Goal: Task Accomplishment & Management: Use online tool/utility

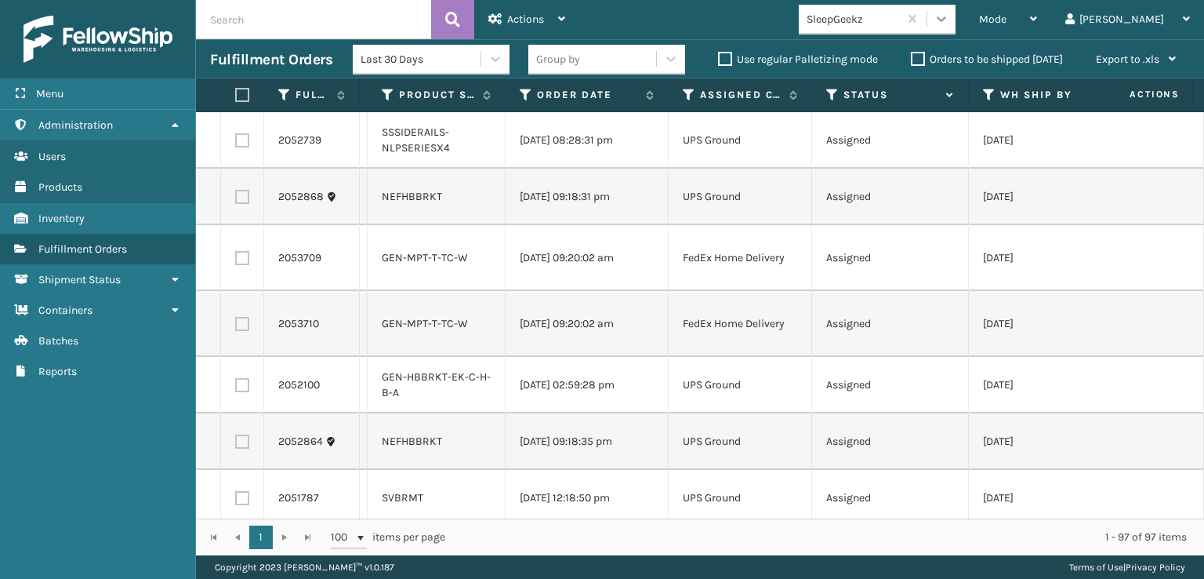
click at [950, 11] on icon at bounding box center [942, 19] width 16 height 16
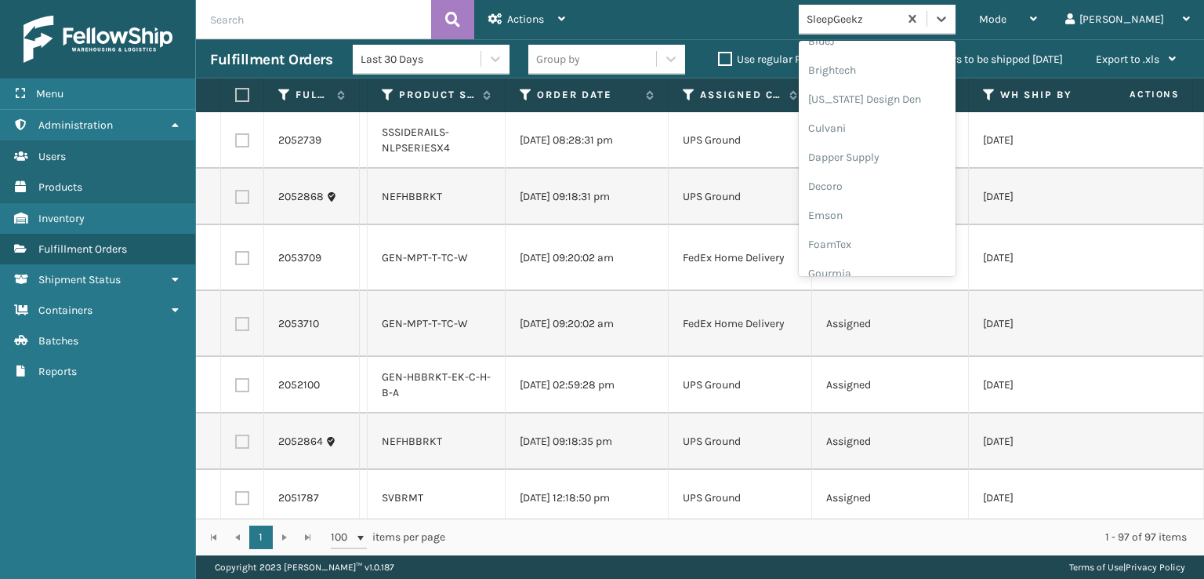
scroll to position [235, 0]
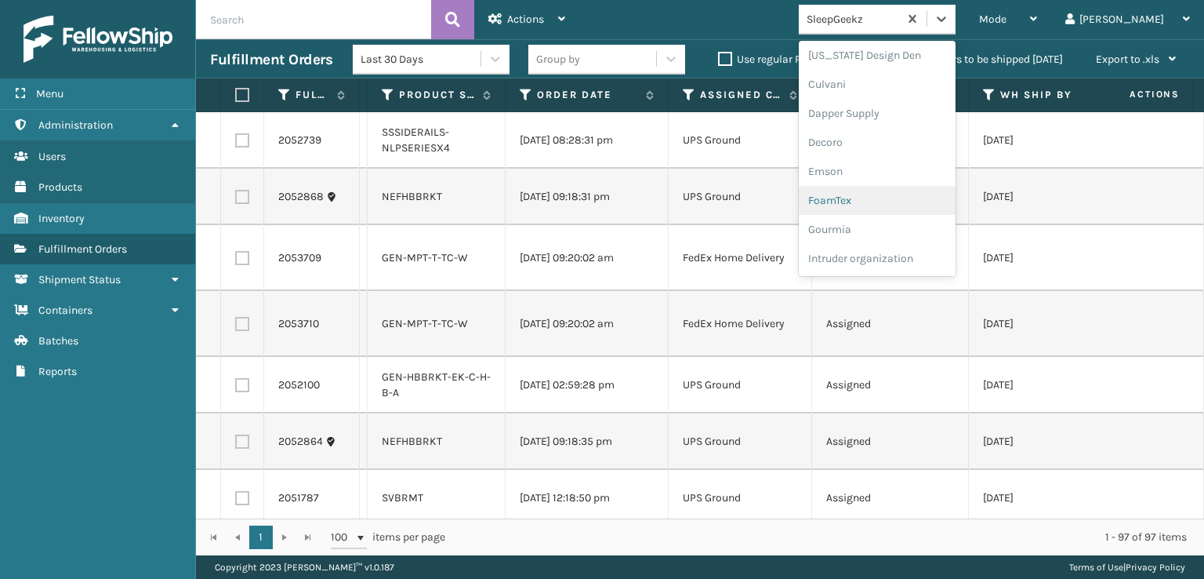
click at [907, 192] on div "FoamTex" at bounding box center [877, 200] width 157 height 29
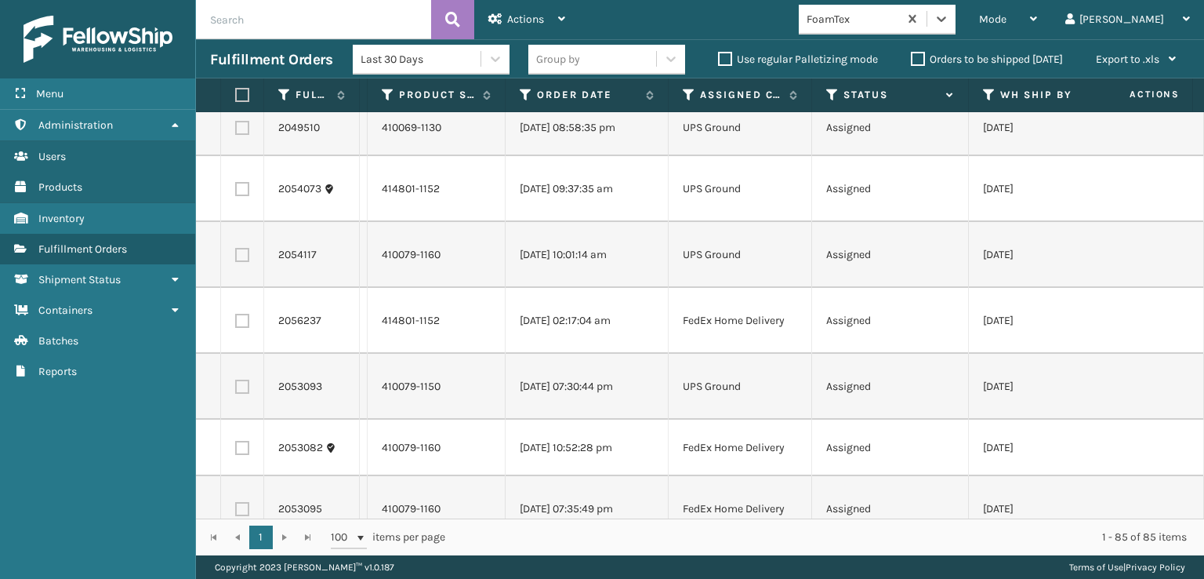
scroll to position [0, 0]
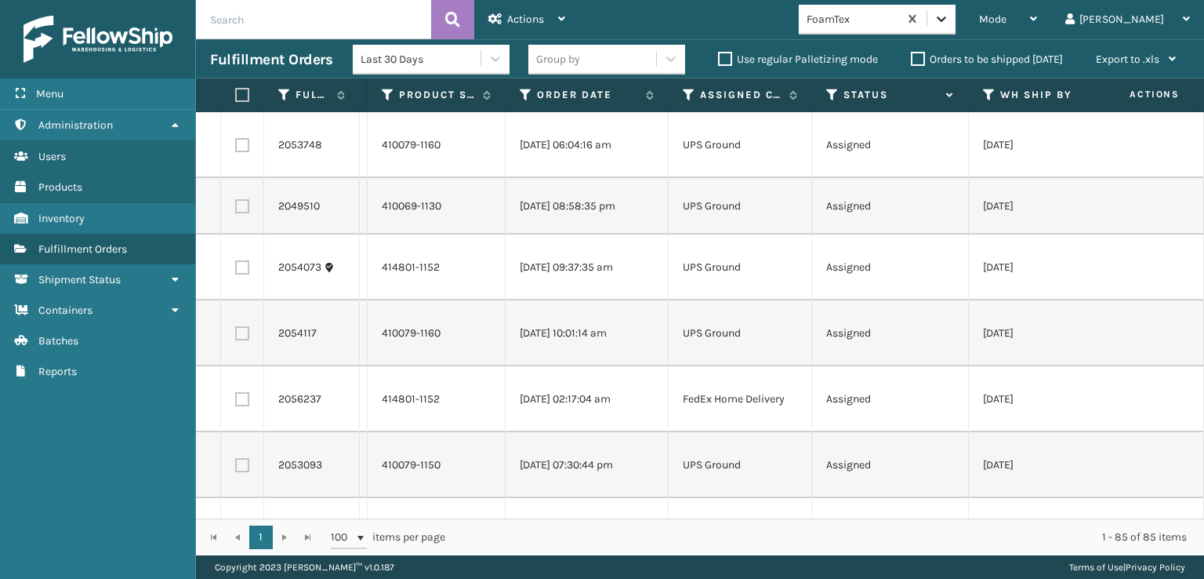
click at [950, 22] on icon at bounding box center [942, 19] width 16 height 16
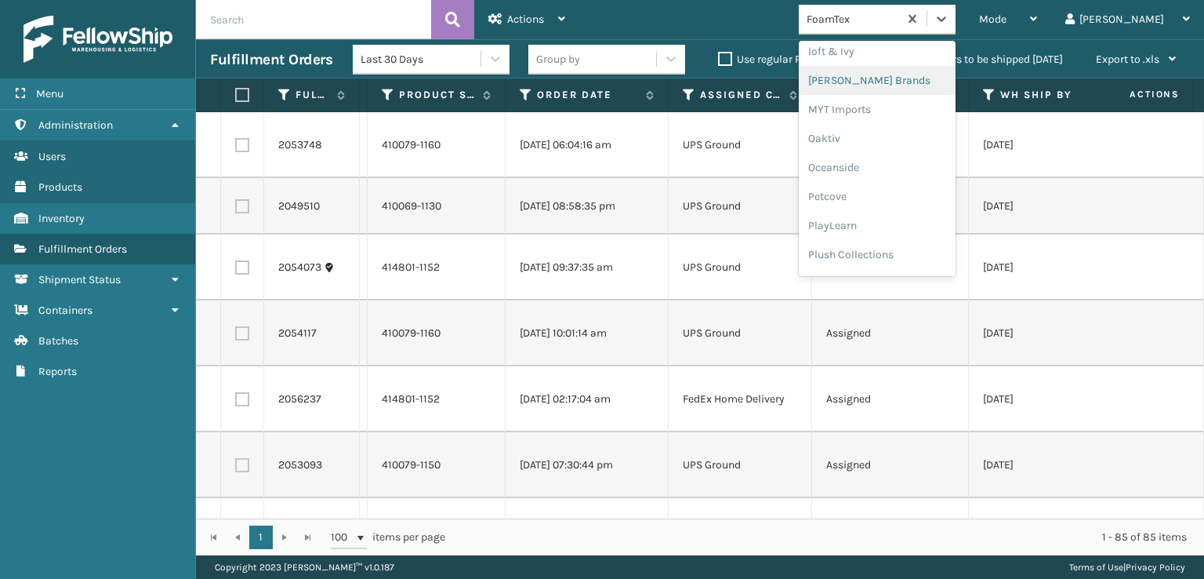
scroll to position [757, 0]
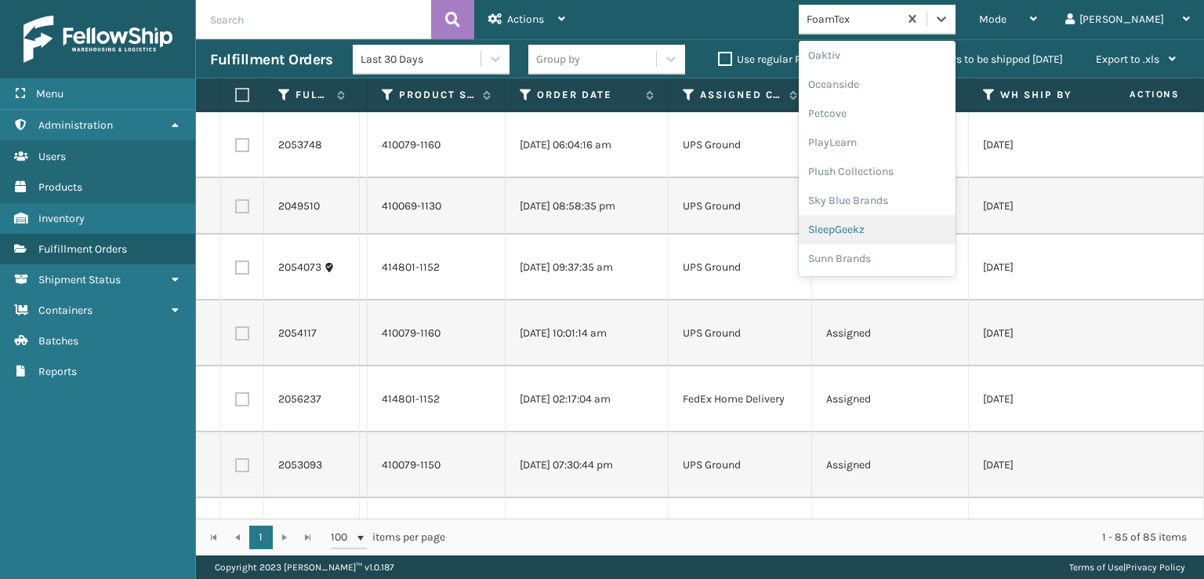
click at [896, 230] on div "SleepGeekz" at bounding box center [877, 229] width 157 height 29
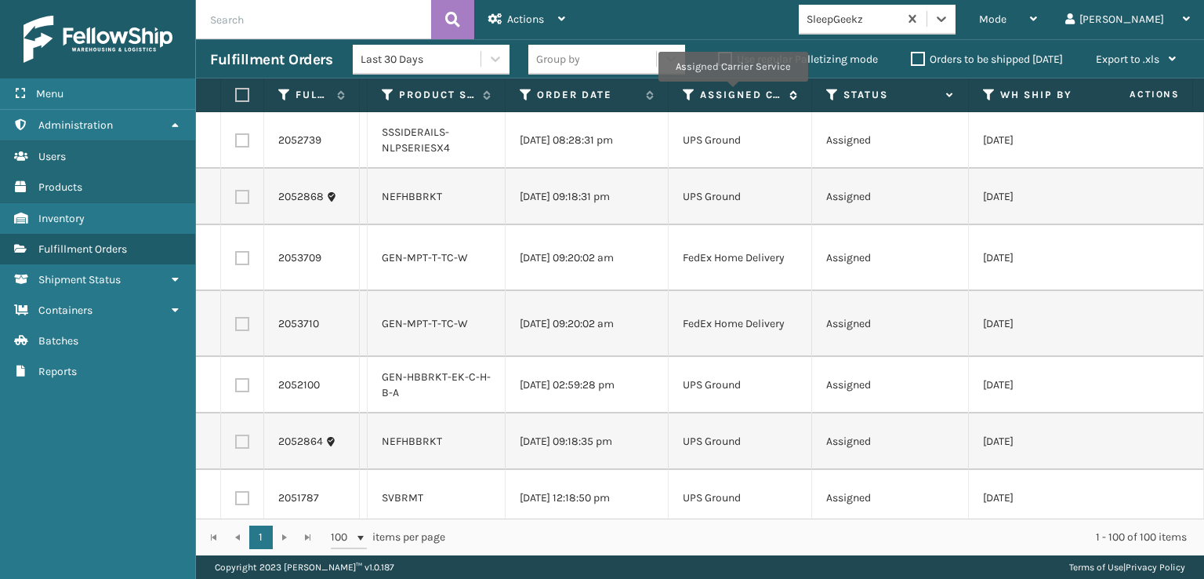
click at [732, 88] on label "Assigned Carrier Service" at bounding box center [741, 95] width 82 height 14
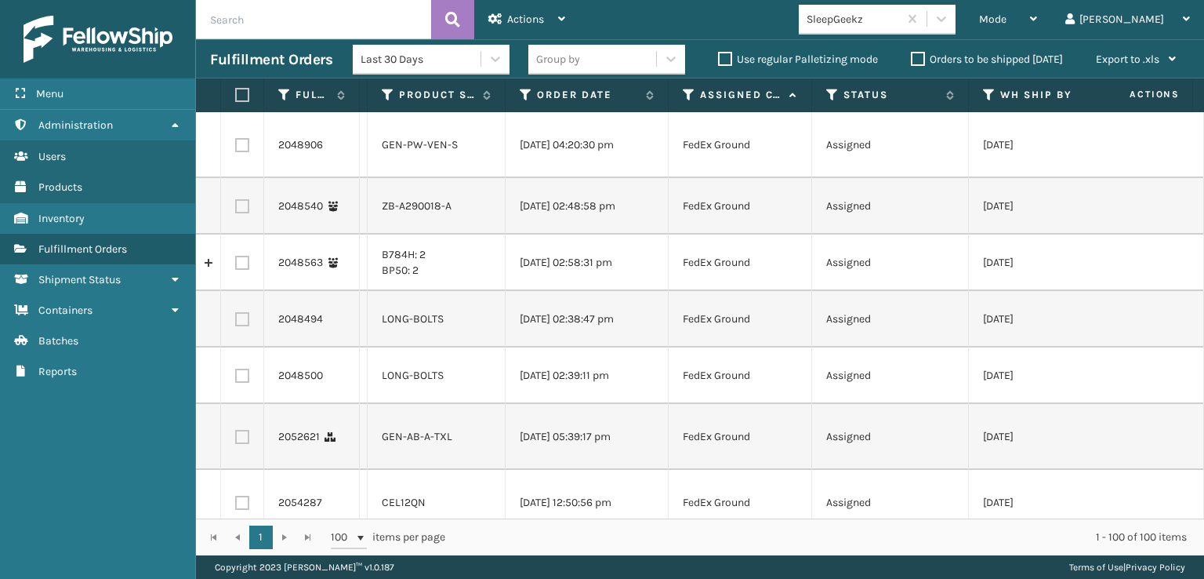
click at [242, 147] on label at bounding box center [242, 145] width 14 height 14
click at [236, 147] on input "checkbox" at bounding box center [235, 143] width 1 height 10
checkbox input "true"
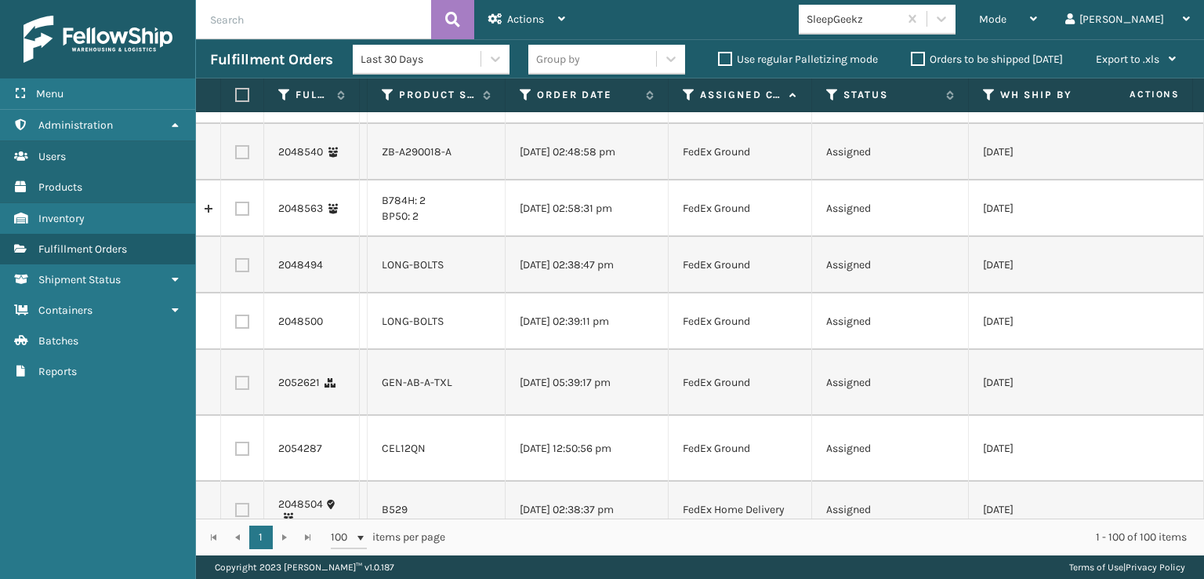
scroll to position [78, 0]
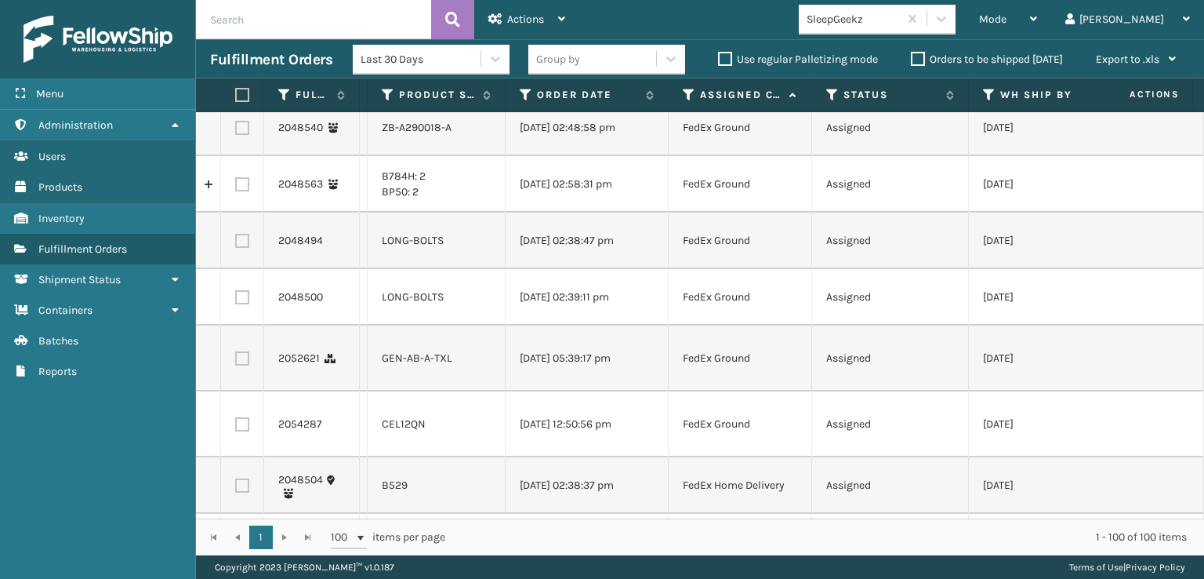
click at [242, 248] on label at bounding box center [242, 241] width 14 height 14
click at [236, 244] on input "checkbox" at bounding box center [235, 239] width 1 height 10
checkbox input "true"
click at [245, 304] on label at bounding box center [242, 297] width 14 height 14
click at [236, 300] on input "checkbox" at bounding box center [235, 295] width 1 height 10
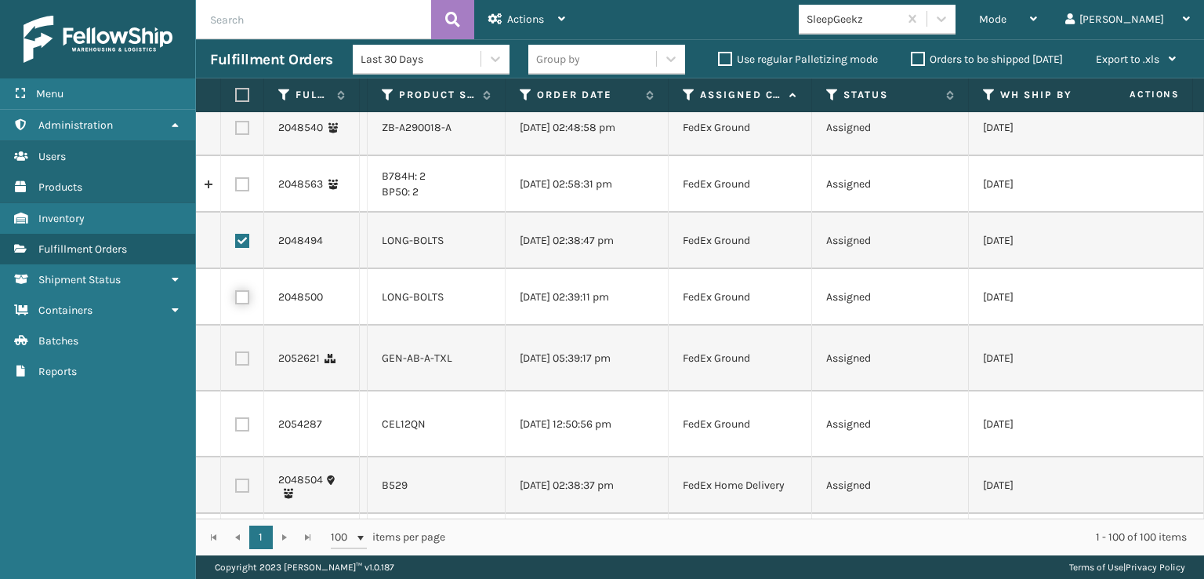
checkbox input "true"
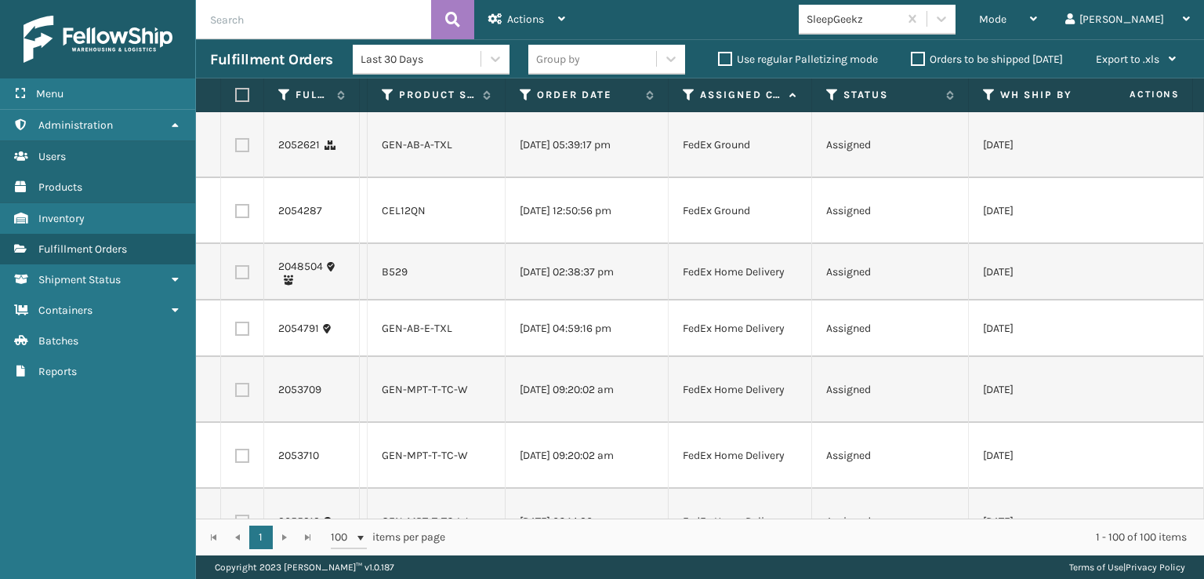
scroll to position [314, 0]
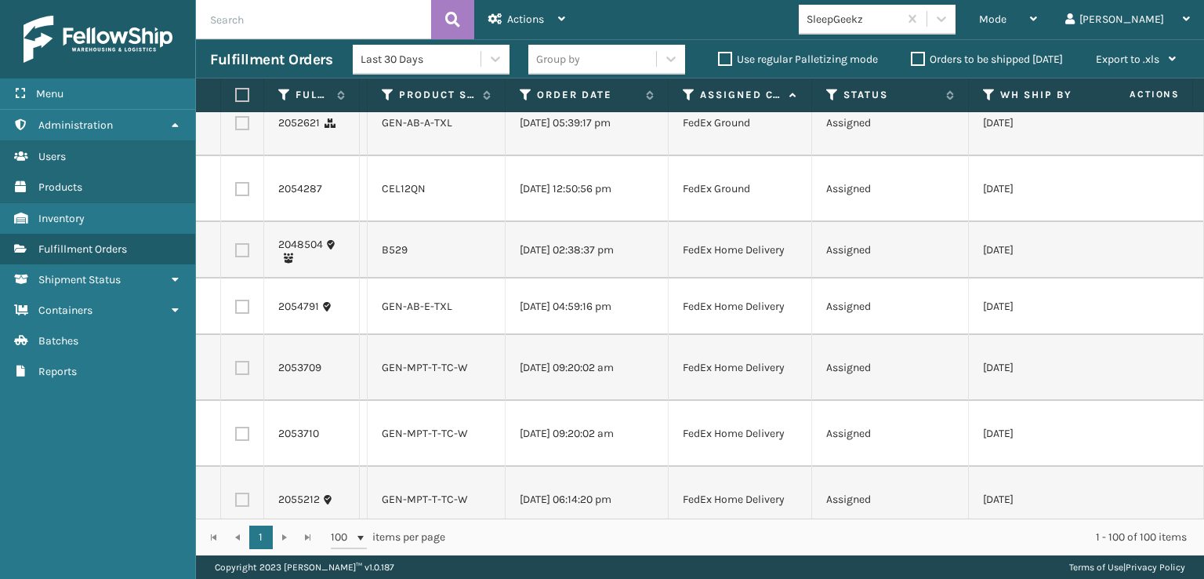
click at [242, 257] on label at bounding box center [242, 250] width 14 height 14
click at [236, 253] on input "checkbox" at bounding box center [235, 248] width 1 height 10
click at [242, 257] on label at bounding box center [242, 250] width 14 height 14
click at [236, 253] on input "checkbox" at bounding box center [235, 248] width 1 height 10
checkbox input "false"
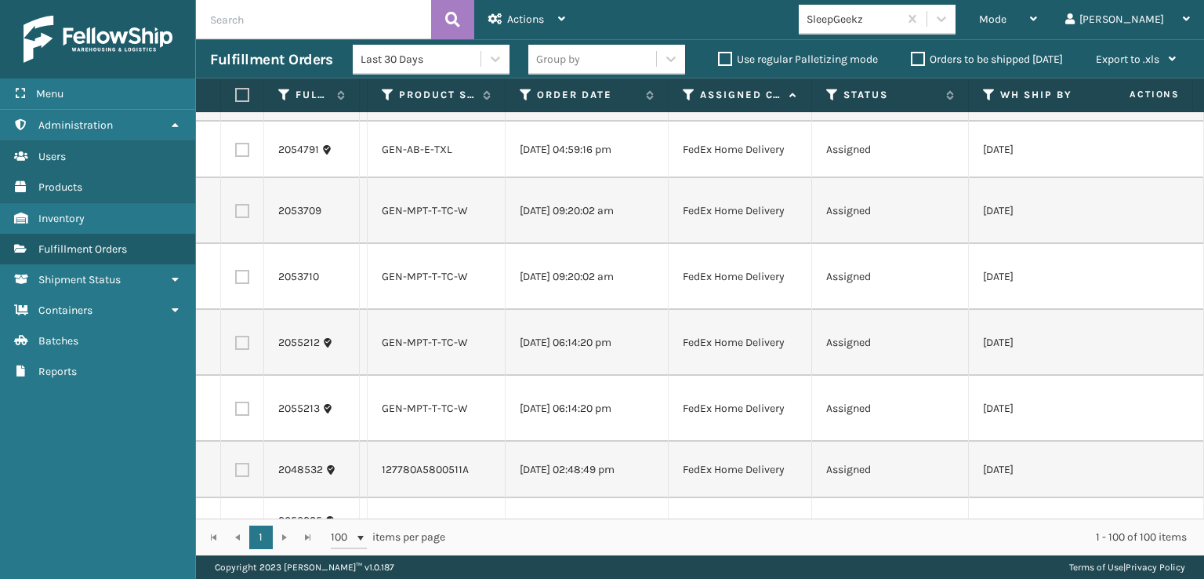
scroll to position [549, 0]
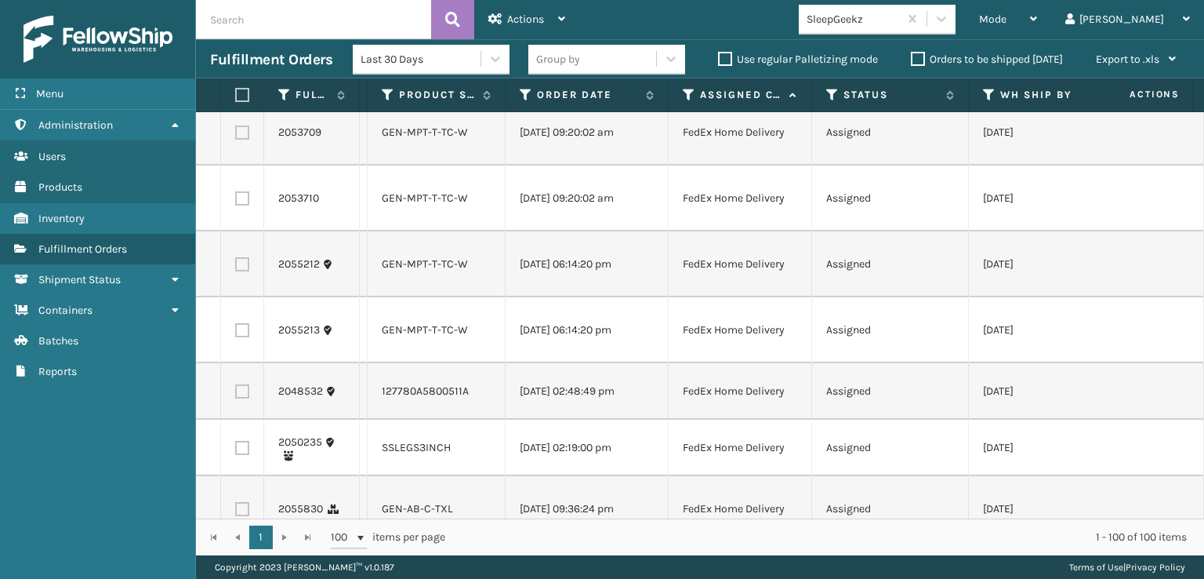
click at [245, 140] on label at bounding box center [242, 132] width 14 height 14
click at [236, 136] on input "checkbox" at bounding box center [235, 130] width 1 height 10
checkbox input "true"
click at [240, 205] on label at bounding box center [242, 198] width 14 height 14
click at [236, 202] on input "checkbox" at bounding box center [235, 196] width 1 height 10
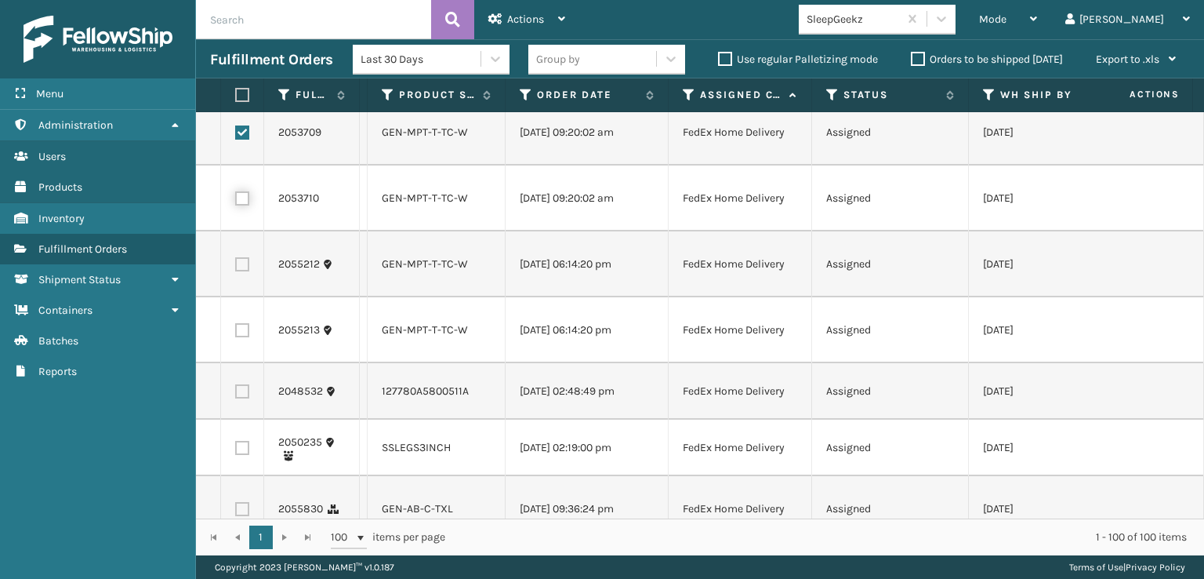
checkbox input "true"
click at [245, 271] on label at bounding box center [242, 264] width 14 height 14
click at [236, 267] on input "checkbox" at bounding box center [235, 262] width 1 height 10
checkbox input "true"
click at [242, 337] on label at bounding box center [242, 330] width 14 height 14
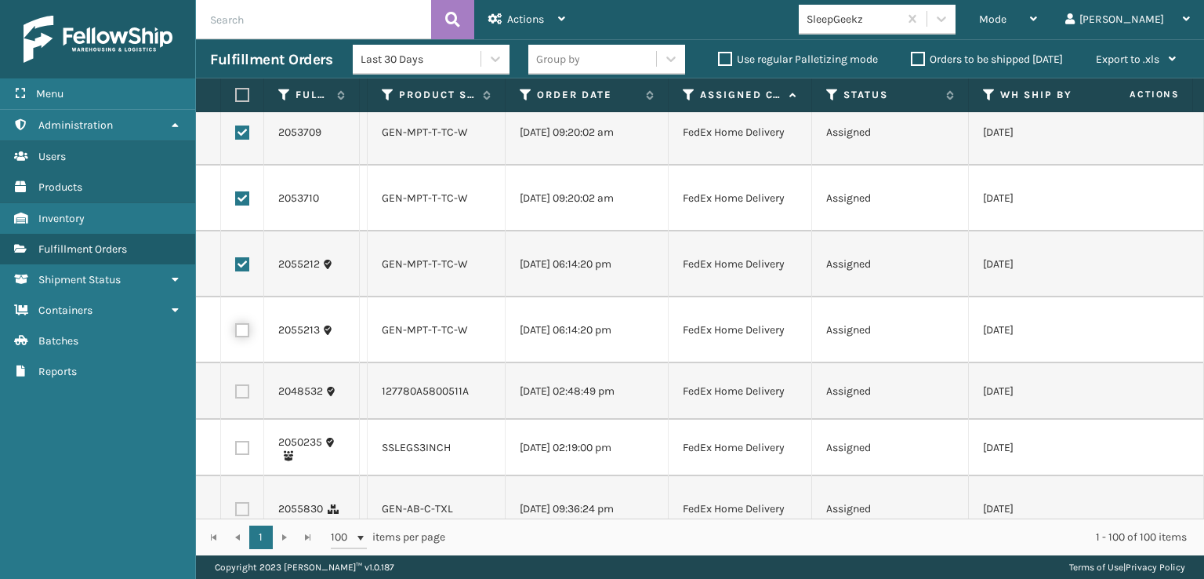
click at [236, 333] on input "checkbox" at bounding box center [235, 328] width 1 height 10
checkbox input "true"
click at [245, 398] on label at bounding box center [242, 391] width 14 height 14
click at [236, 394] on input "checkbox" at bounding box center [235, 389] width 1 height 10
checkbox input "true"
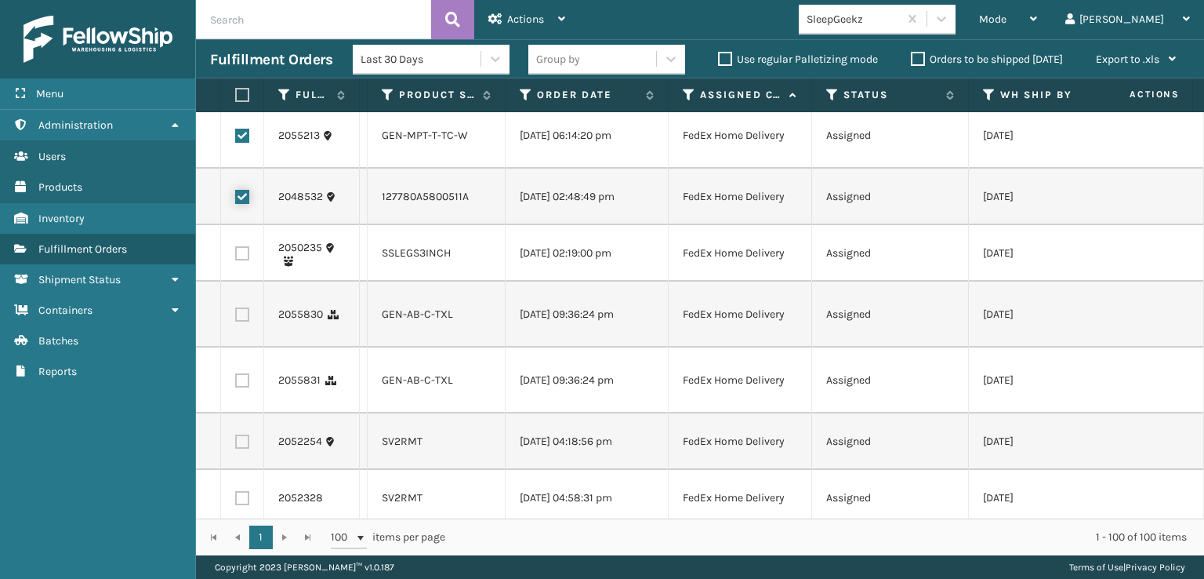
scroll to position [784, 0]
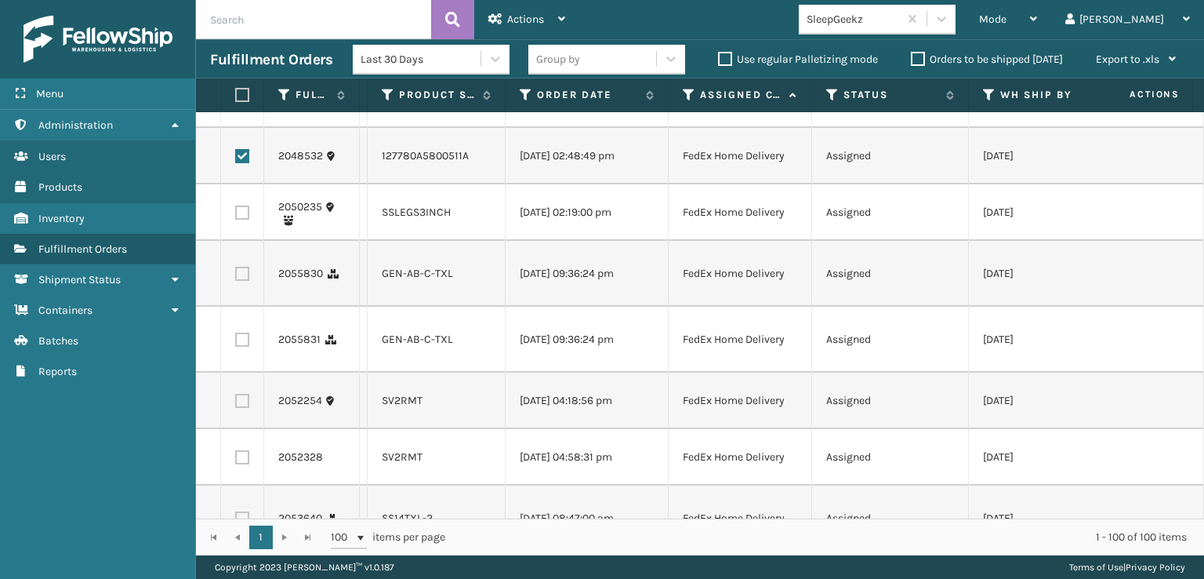
click at [245, 220] on label at bounding box center [242, 212] width 14 height 14
click at [236, 216] on input "checkbox" at bounding box center [235, 210] width 1 height 10
checkbox input "true"
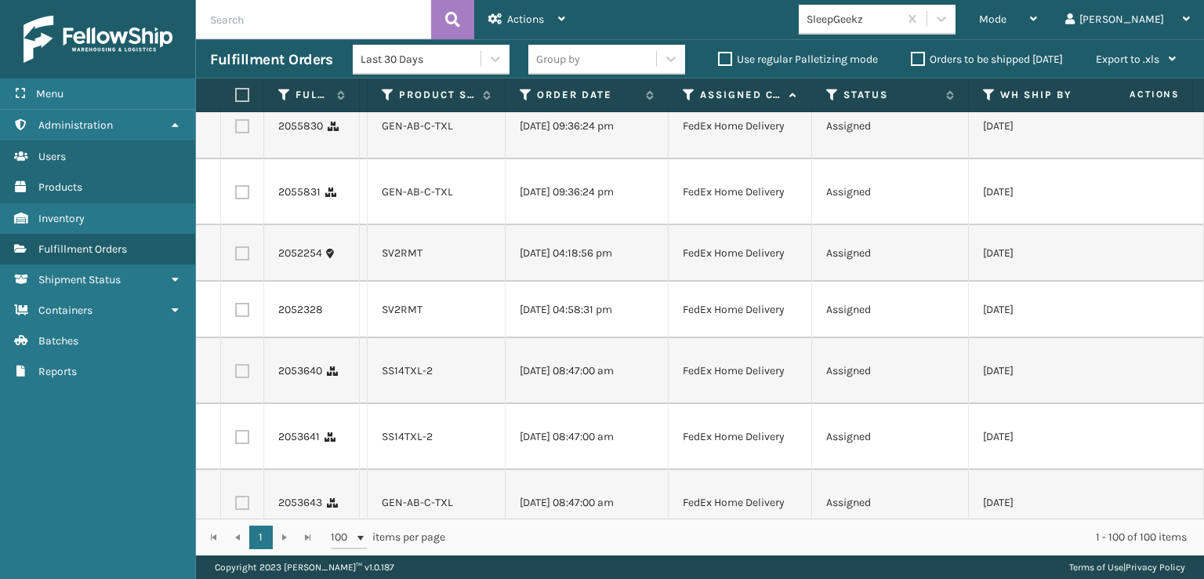
scroll to position [941, 0]
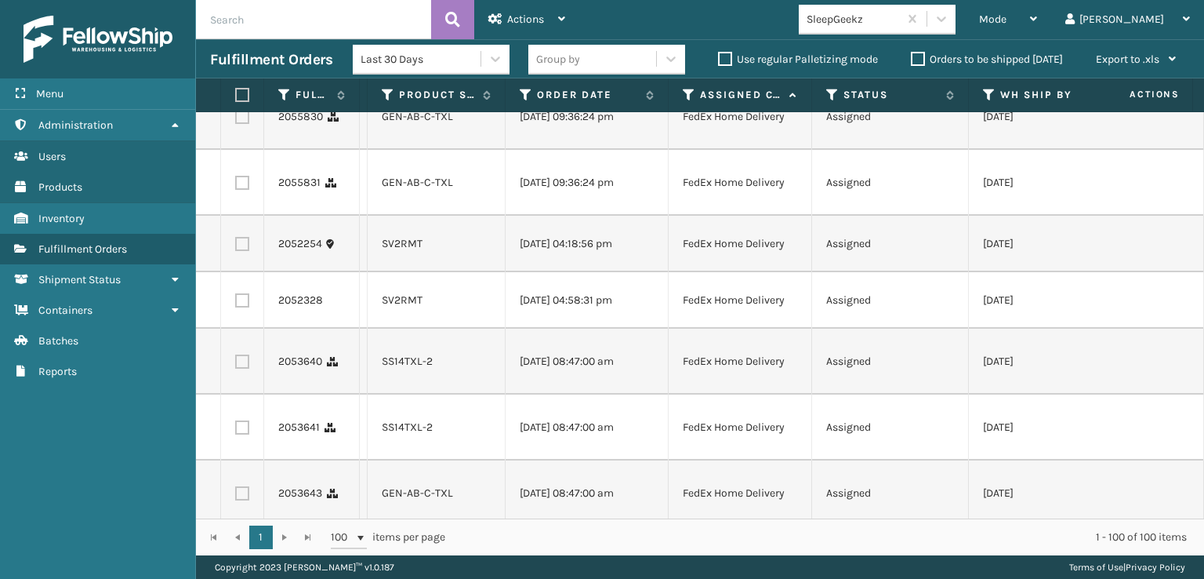
click at [245, 251] on label at bounding box center [242, 244] width 14 height 14
click at [236, 247] on input "checkbox" at bounding box center [235, 242] width 1 height 10
checkbox input "true"
click at [248, 307] on label at bounding box center [242, 300] width 14 height 14
click at [236, 303] on input "checkbox" at bounding box center [235, 298] width 1 height 10
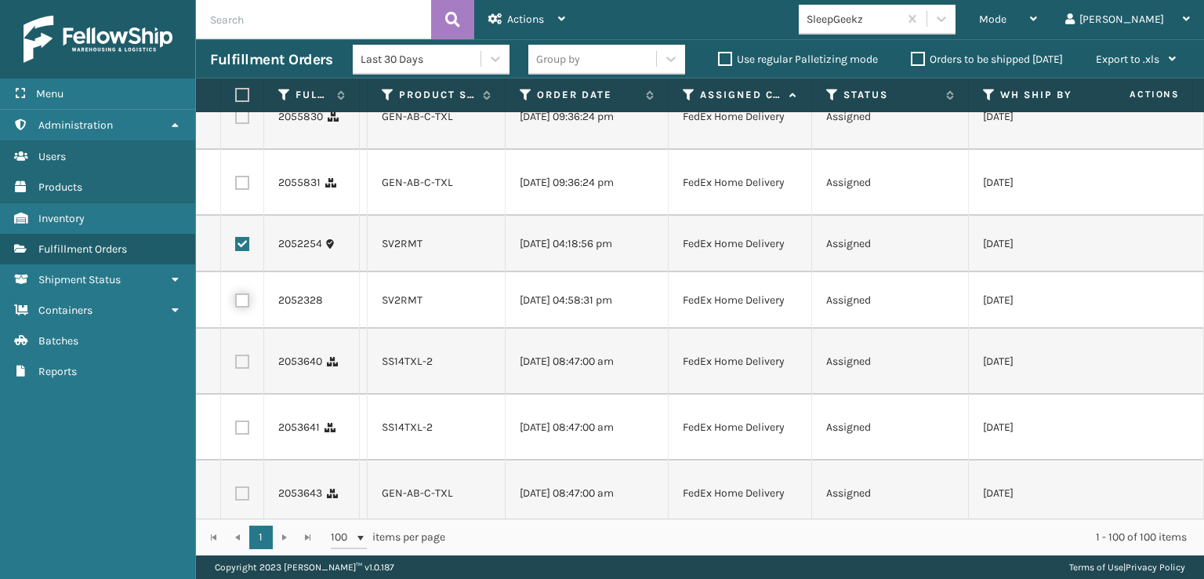
checkbox input "true"
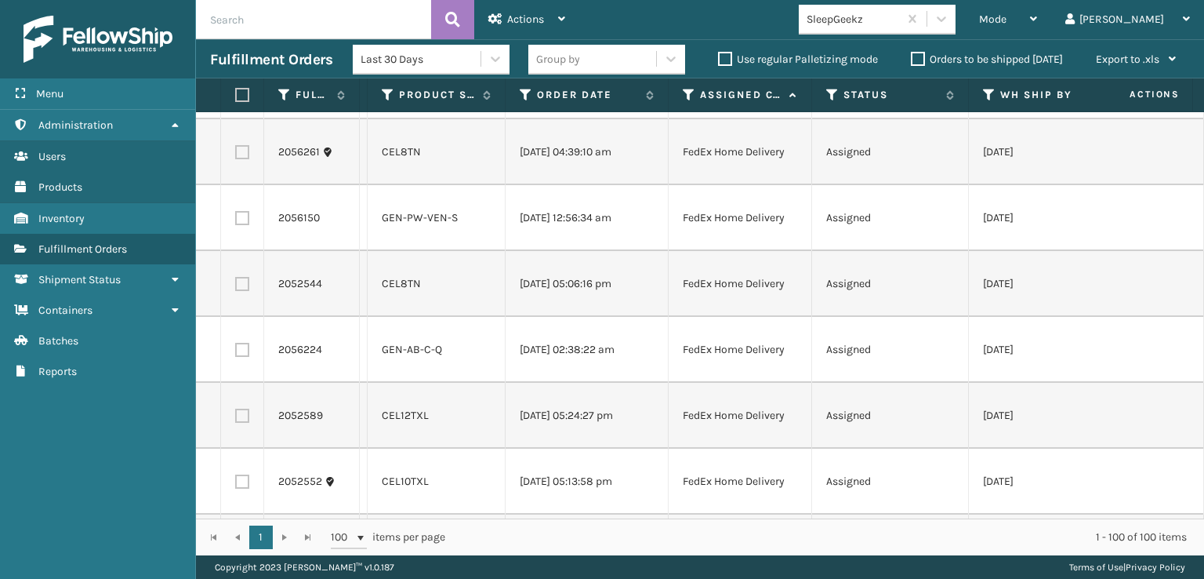
scroll to position [2195, 0]
click at [242, 250] on td at bounding box center [242, 217] width 43 height 66
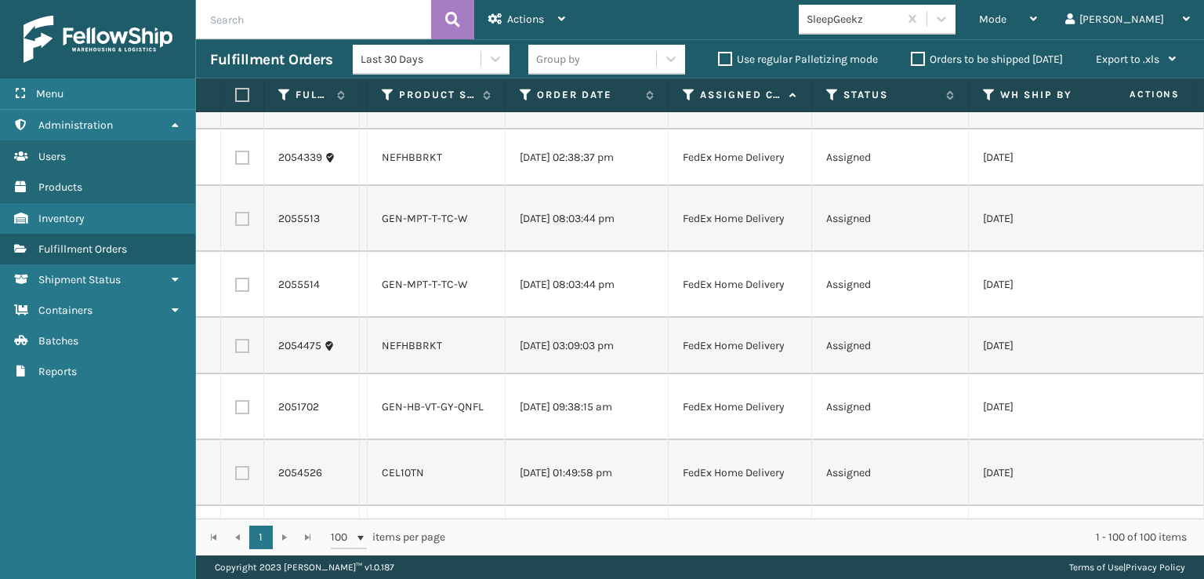
scroll to position [2901, 0]
click at [243, 107] on label at bounding box center [242, 100] width 14 height 14
click at [236, 103] on input "checkbox" at bounding box center [235, 98] width 1 height 10
checkbox input "true"
click at [241, 163] on label at bounding box center [242, 156] width 14 height 14
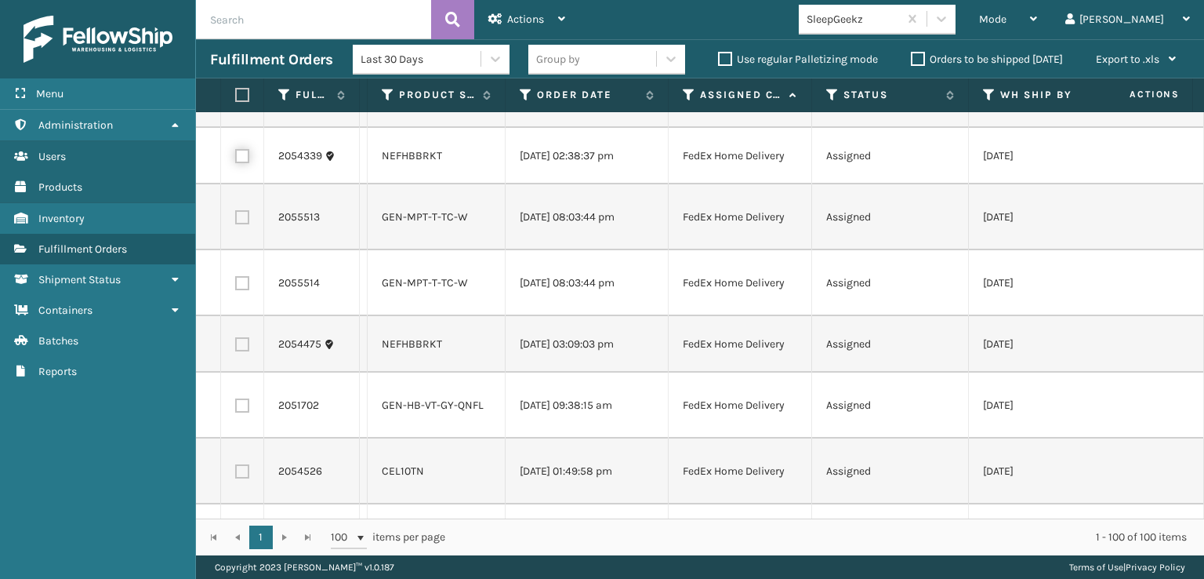
click at [236, 159] on input "checkbox" at bounding box center [235, 154] width 1 height 10
checkbox input "true"
click at [247, 224] on label at bounding box center [242, 217] width 14 height 14
click at [236, 220] on input "checkbox" at bounding box center [235, 215] width 1 height 10
checkbox input "true"
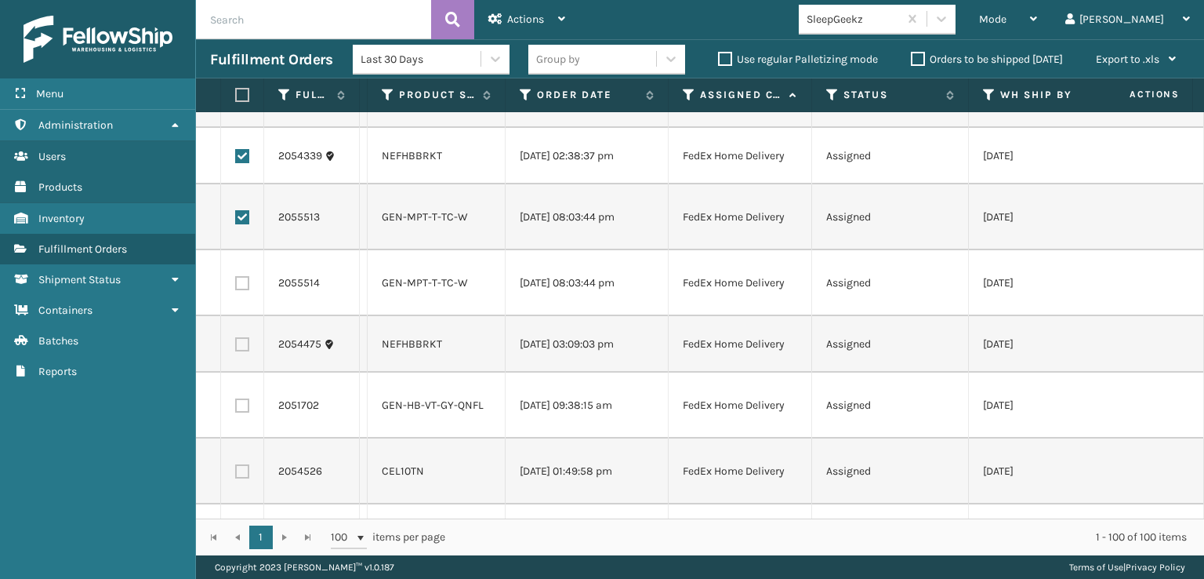
click at [242, 290] on label at bounding box center [242, 283] width 14 height 14
click at [236, 286] on input "checkbox" at bounding box center [235, 281] width 1 height 10
checkbox input "true"
click at [238, 351] on label at bounding box center [242, 344] width 14 height 14
click at [236, 347] on input "checkbox" at bounding box center [235, 342] width 1 height 10
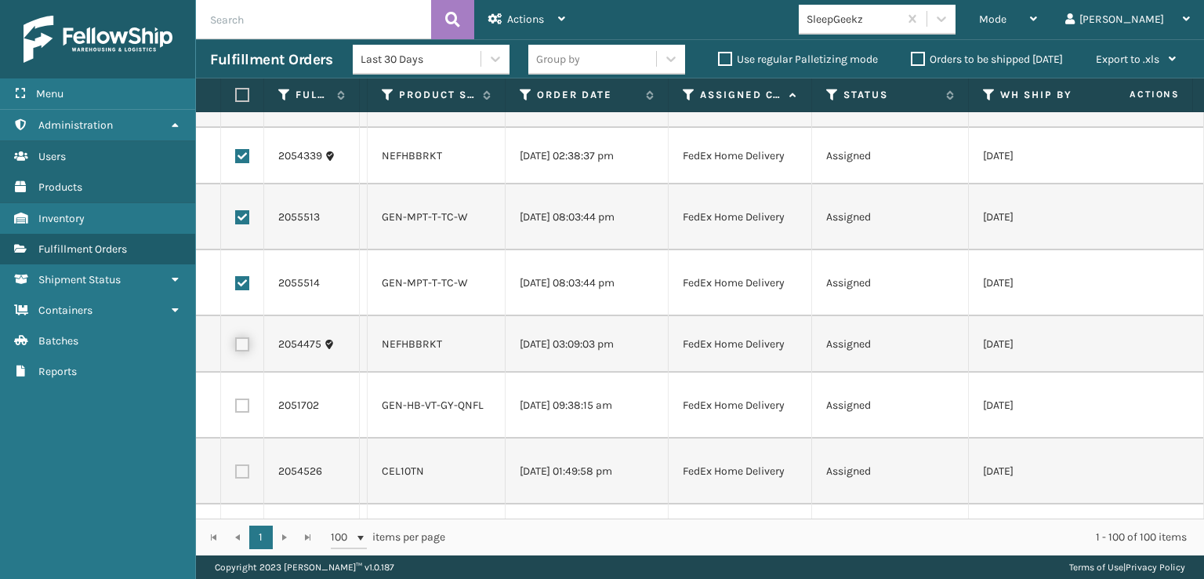
checkbox input "true"
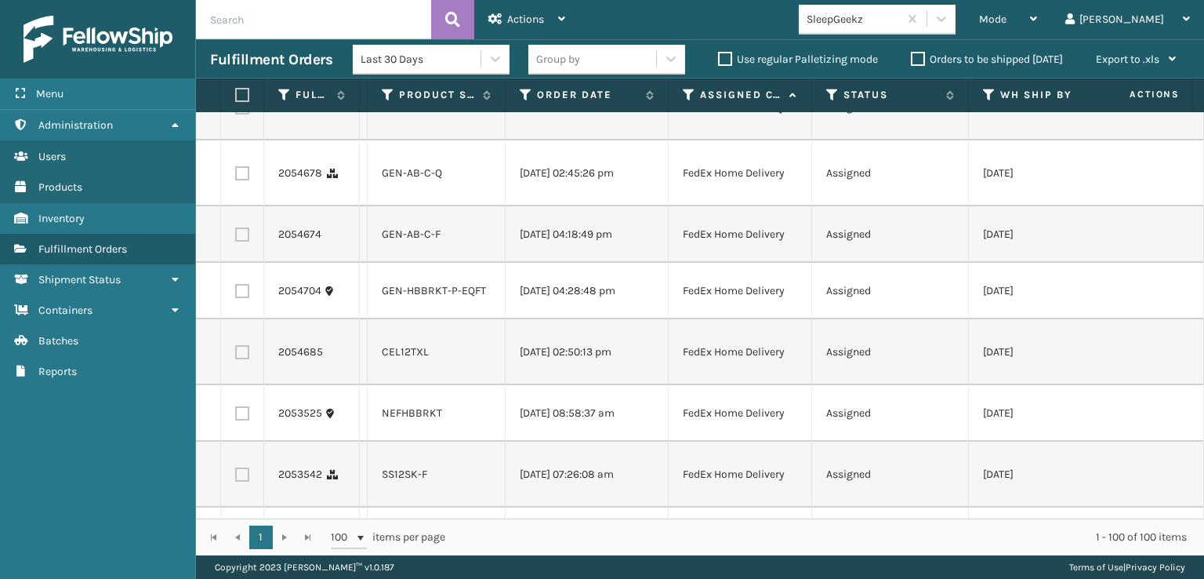
scroll to position [3607, 0]
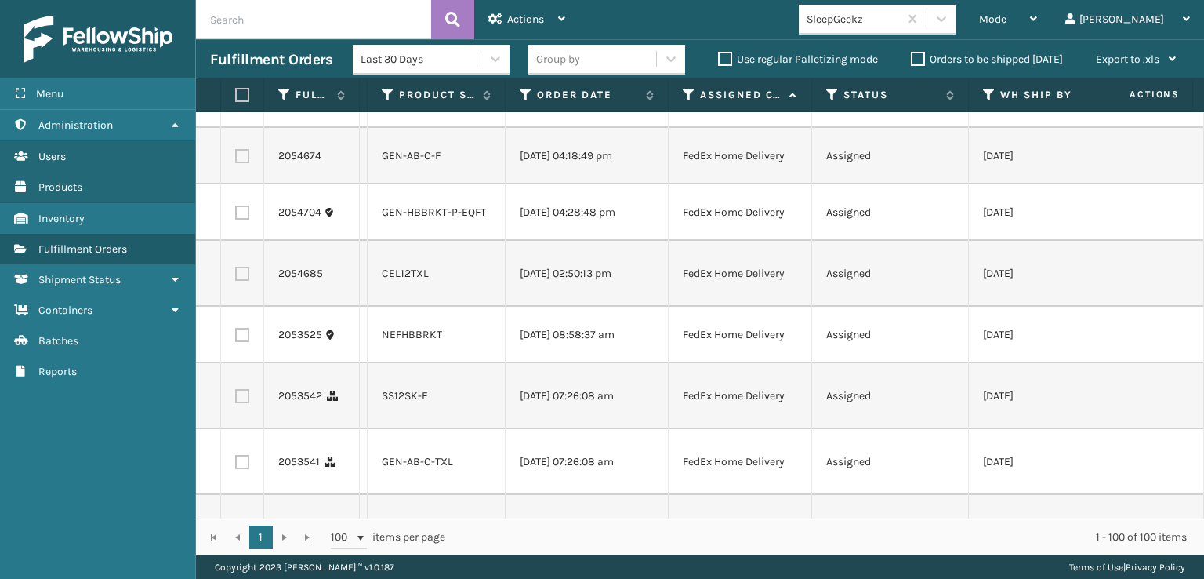
click at [243, 220] on label at bounding box center [242, 212] width 14 height 14
click at [236, 216] on input "checkbox" at bounding box center [235, 210] width 1 height 10
checkbox input "true"
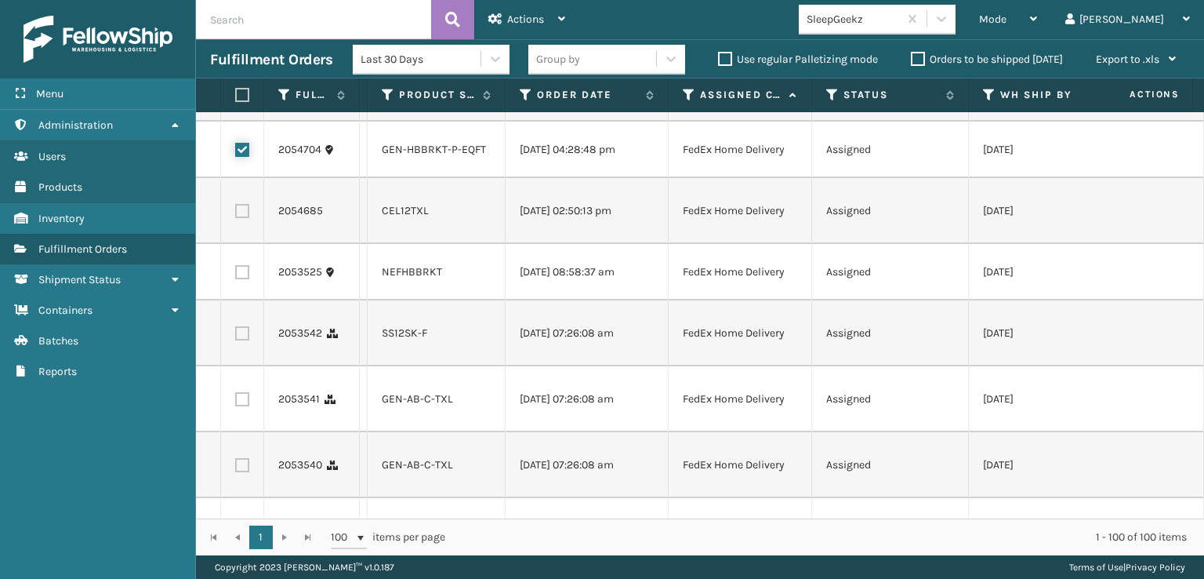
scroll to position [3764, 0]
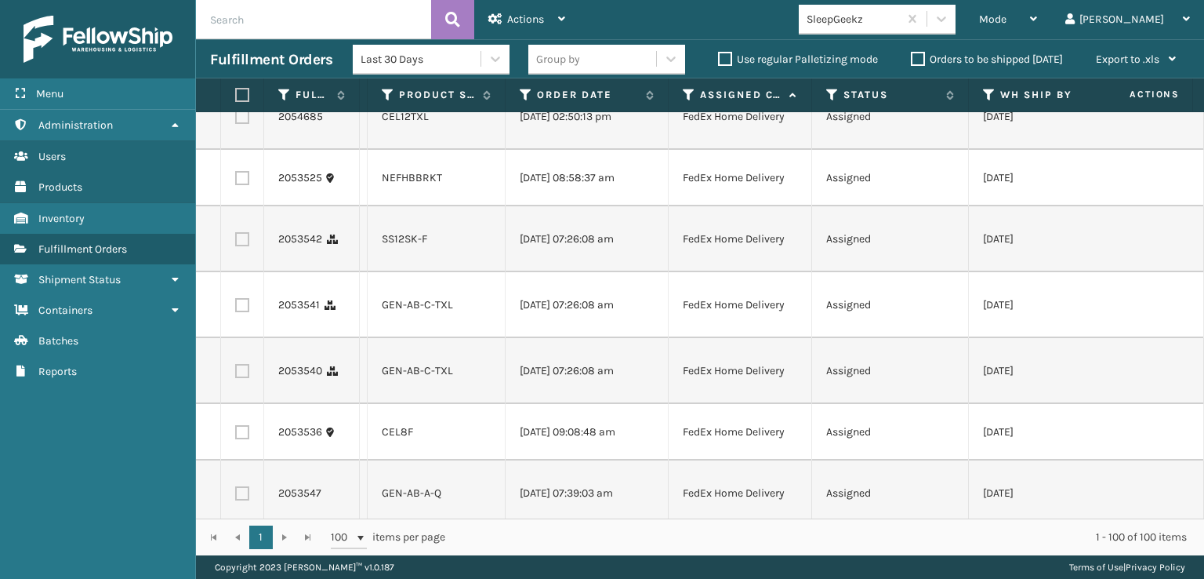
click at [244, 185] on label at bounding box center [242, 178] width 14 height 14
click at [236, 181] on input "checkbox" at bounding box center [235, 176] width 1 height 10
checkbox input "true"
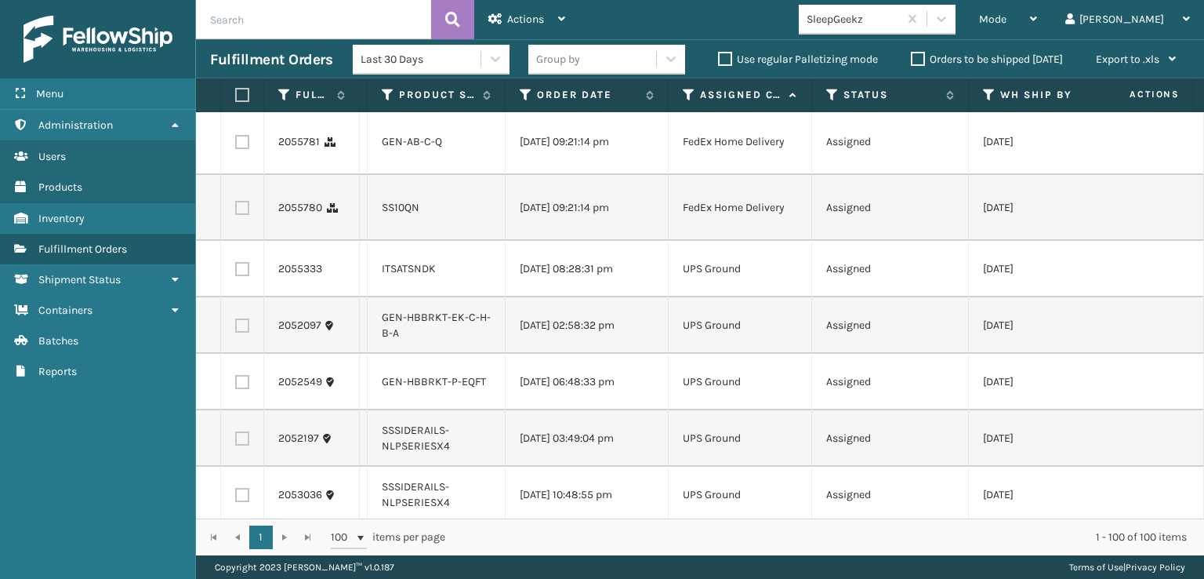
scroll to position [4391, 0]
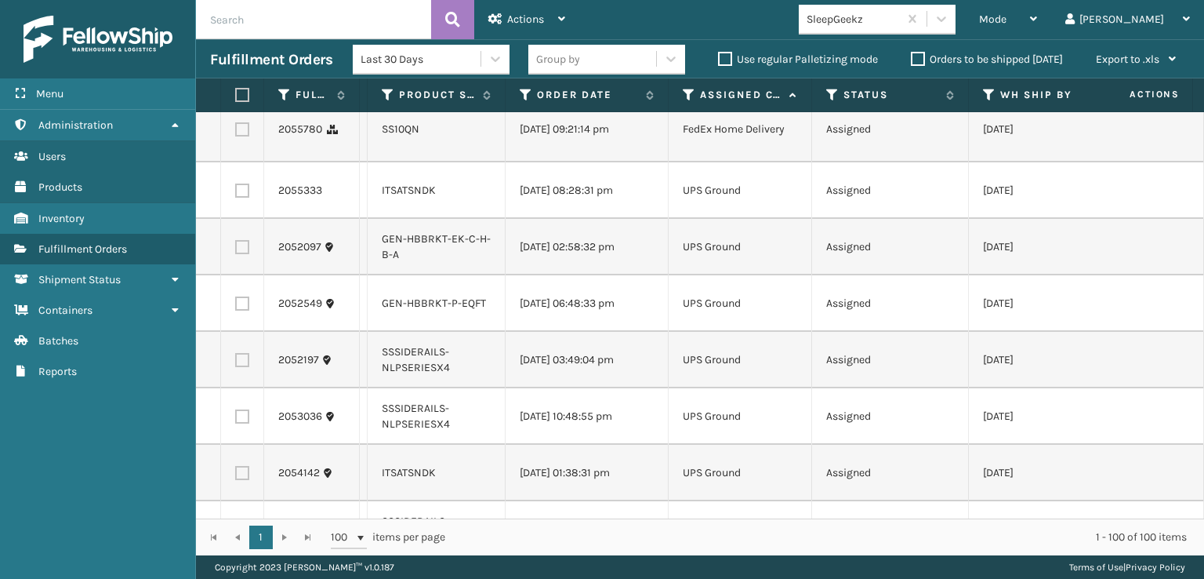
click at [242, 198] on label at bounding box center [242, 190] width 14 height 14
click at [236, 194] on input "checkbox" at bounding box center [235, 188] width 1 height 10
checkbox input "true"
click at [251, 275] on td at bounding box center [242, 247] width 43 height 56
click at [242, 311] on label at bounding box center [242, 303] width 14 height 14
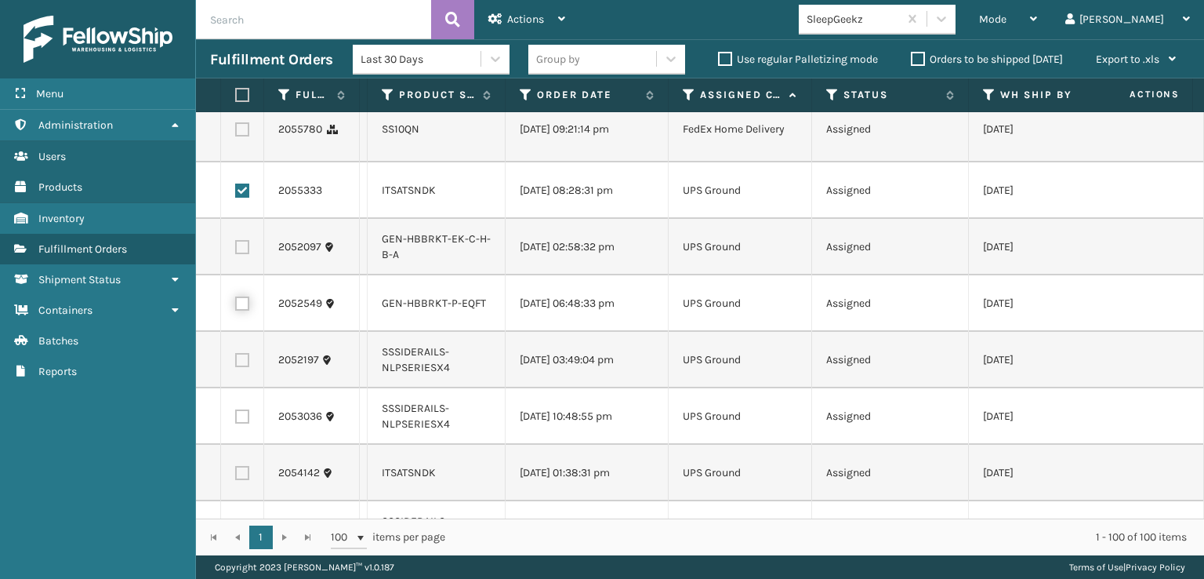
click at [236, 307] on input "checkbox" at bounding box center [235, 301] width 1 height 10
checkbox input "true"
click at [242, 254] on label at bounding box center [242, 247] width 14 height 14
click at [236, 250] on input "checkbox" at bounding box center [235, 245] width 1 height 10
checkbox input "true"
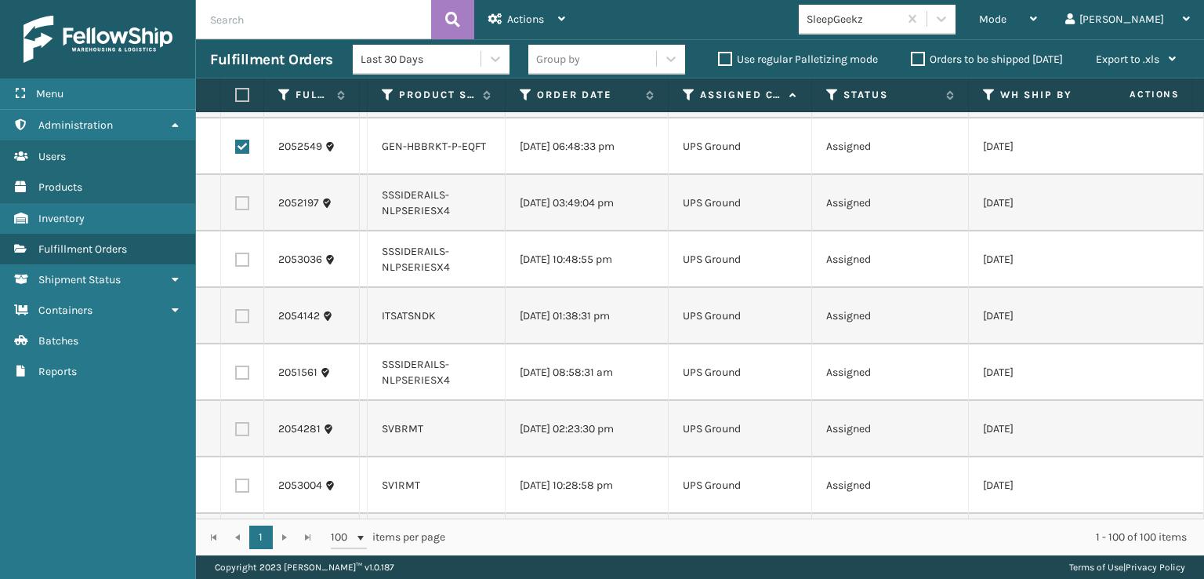
scroll to position [4626, 0]
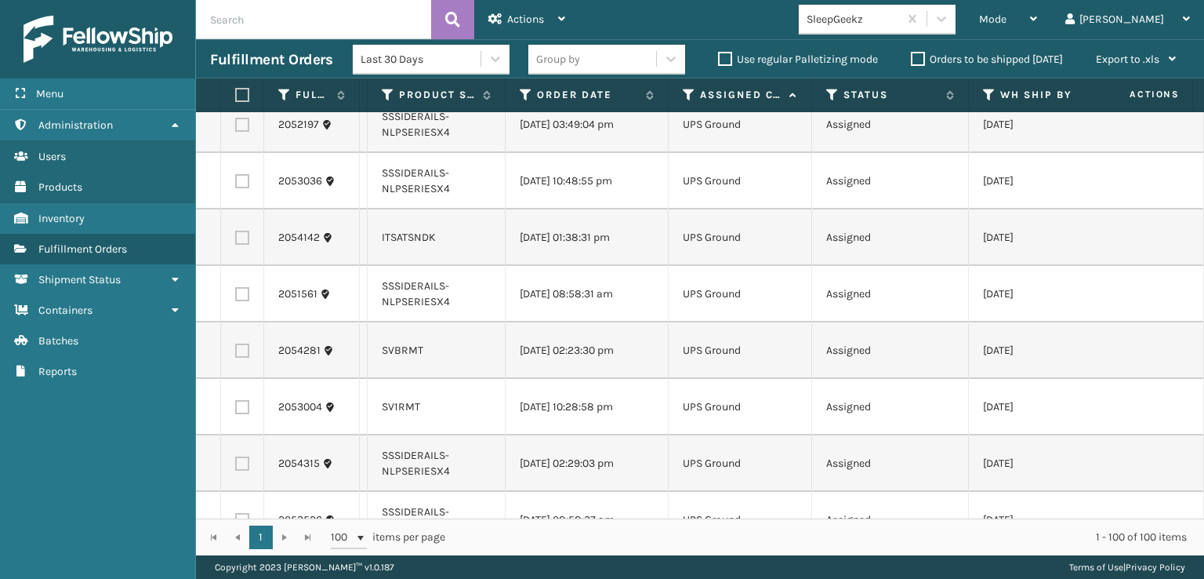
click at [243, 132] on label at bounding box center [242, 125] width 14 height 14
click at [236, 128] on input "checkbox" at bounding box center [235, 123] width 1 height 10
checkbox input "true"
click at [243, 188] on label at bounding box center [242, 181] width 14 height 14
click at [236, 184] on input "checkbox" at bounding box center [235, 179] width 1 height 10
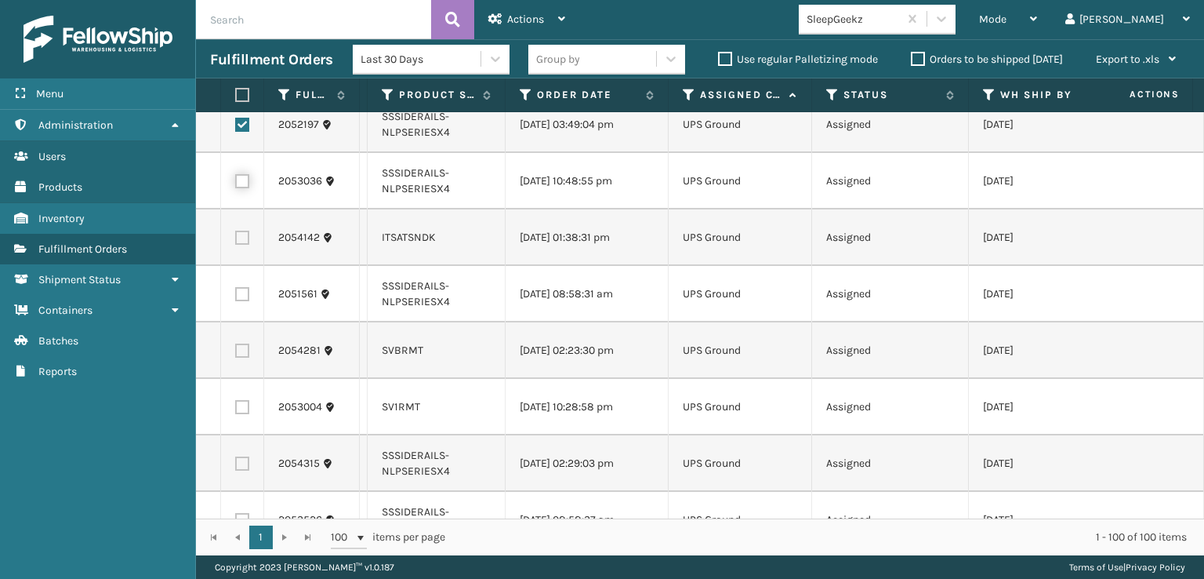
checkbox input "true"
click at [245, 301] on label at bounding box center [242, 294] width 14 height 14
click at [236, 297] on input "checkbox" at bounding box center [235, 292] width 1 height 10
checkbox input "true"
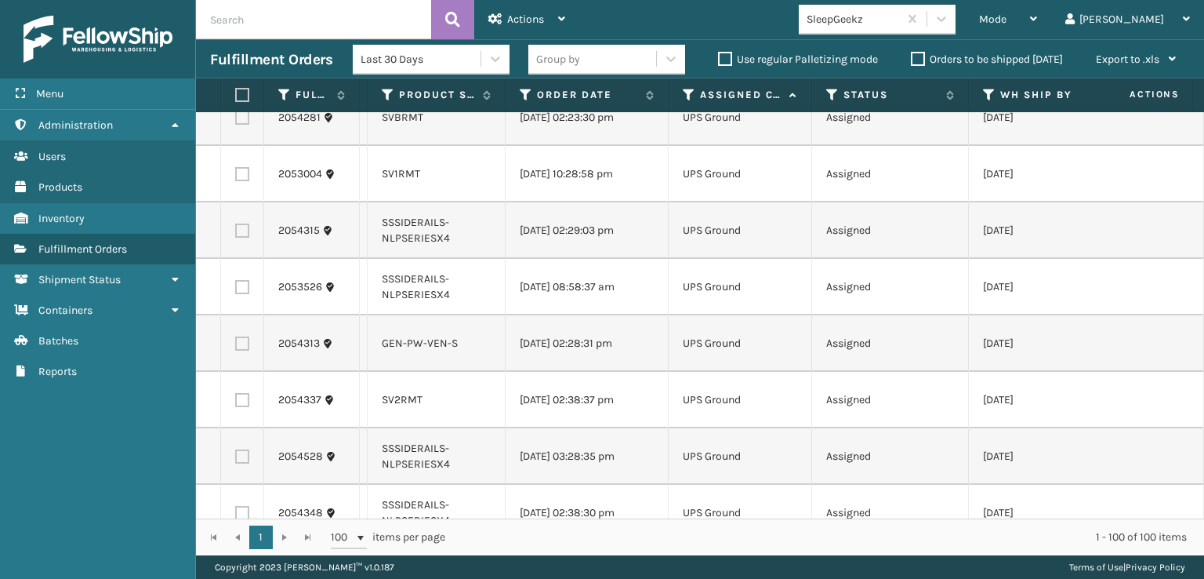
scroll to position [4861, 0]
click at [243, 122] on label at bounding box center [242, 115] width 14 height 14
click at [236, 118] on input "checkbox" at bounding box center [235, 113] width 1 height 10
checkbox input "true"
click at [242, 179] on label at bounding box center [242, 172] width 14 height 14
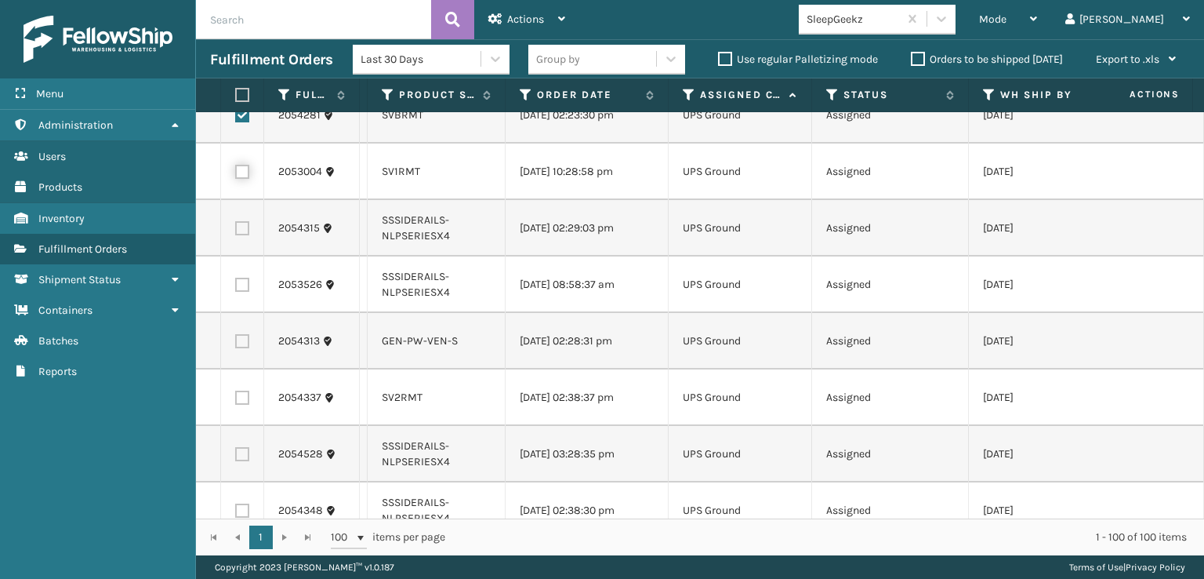
click at [236, 175] on input "checkbox" at bounding box center [235, 170] width 1 height 10
checkbox input "true"
click at [242, 235] on label at bounding box center [242, 228] width 14 height 14
click at [236, 231] on input "checkbox" at bounding box center [235, 226] width 1 height 10
checkbox input "true"
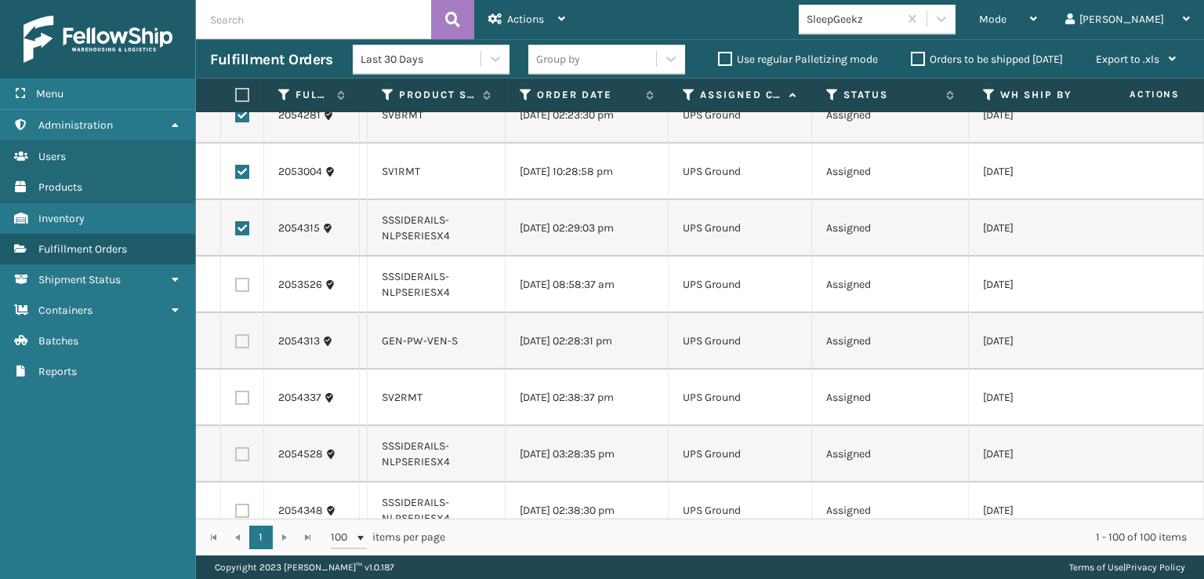
click at [242, 292] on label at bounding box center [242, 285] width 14 height 14
click at [236, 288] on input "checkbox" at bounding box center [235, 283] width 1 height 10
checkbox input "true"
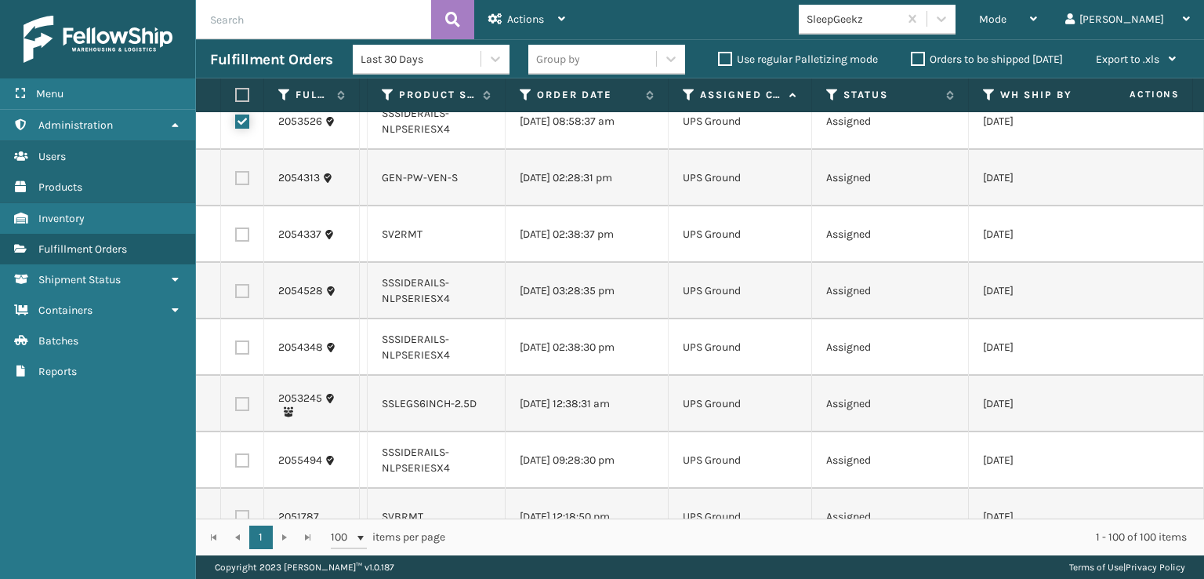
scroll to position [5097, 0]
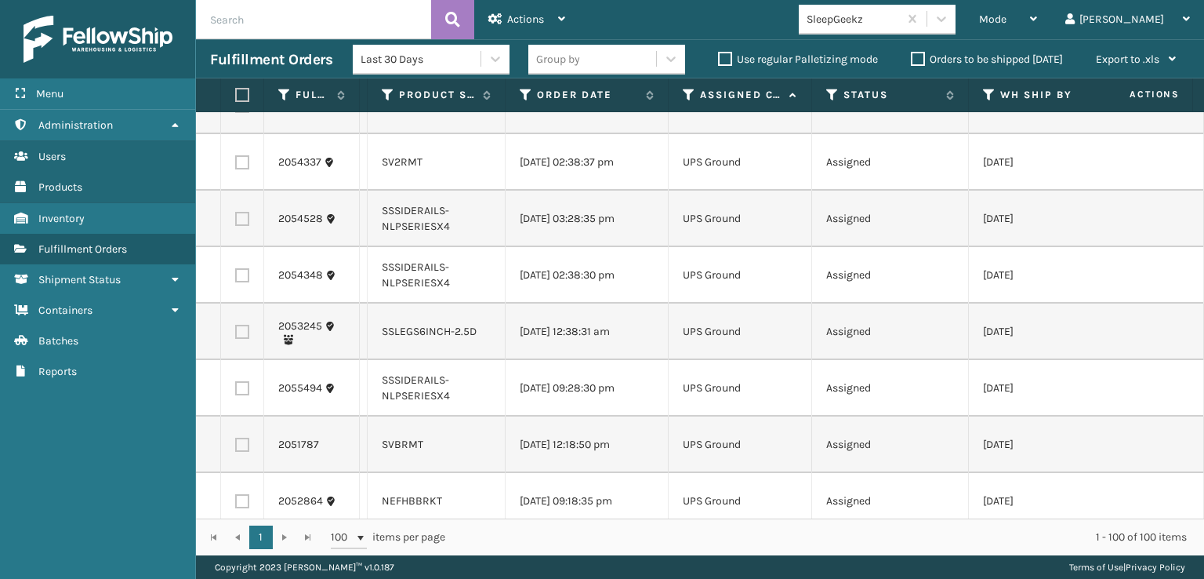
click at [242, 113] on label at bounding box center [242, 106] width 14 height 14
click at [236, 109] on input "checkbox" at bounding box center [235, 104] width 1 height 10
checkbox input "true"
click at [248, 169] on label at bounding box center [242, 162] width 14 height 14
click at [236, 165] on input "checkbox" at bounding box center [235, 160] width 1 height 10
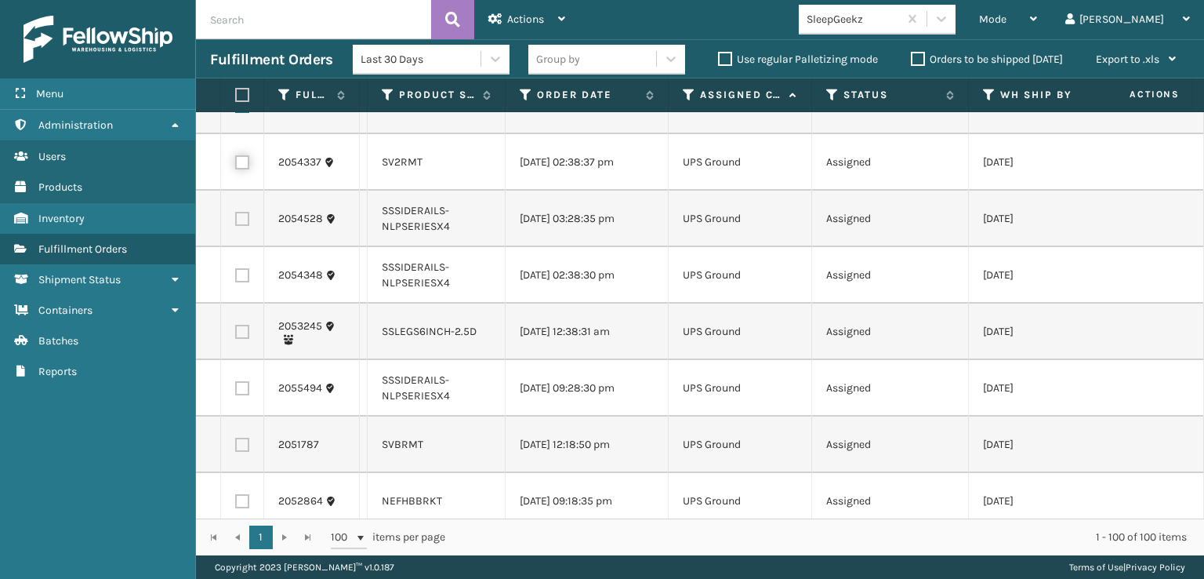
checkbox input "true"
click at [248, 226] on label at bounding box center [242, 219] width 14 height 14
click at [236, 222] on input "checkbox" at bounding box center [235, 217] width 1 height 10
checkbox input "true"
click at [248, 282] on label at bounding box center [242, 275] width 14 height 14
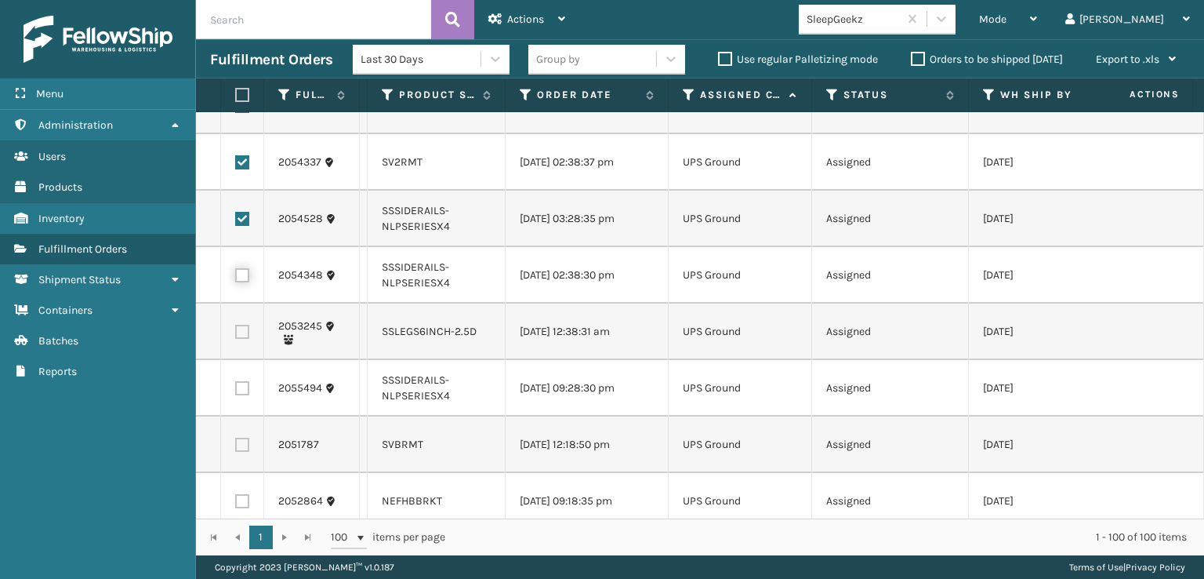
click at [236, 278] on input "checkbox" at bounding box center [235, 273] width 1 height 10
checkbox input "true"
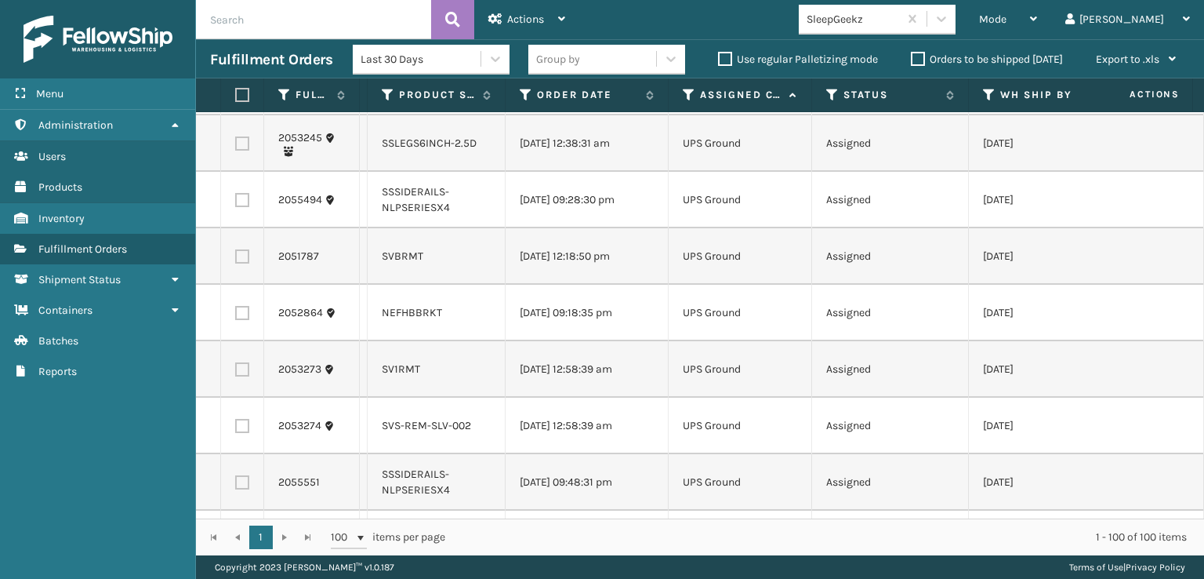
scroll to position [5332, 0]
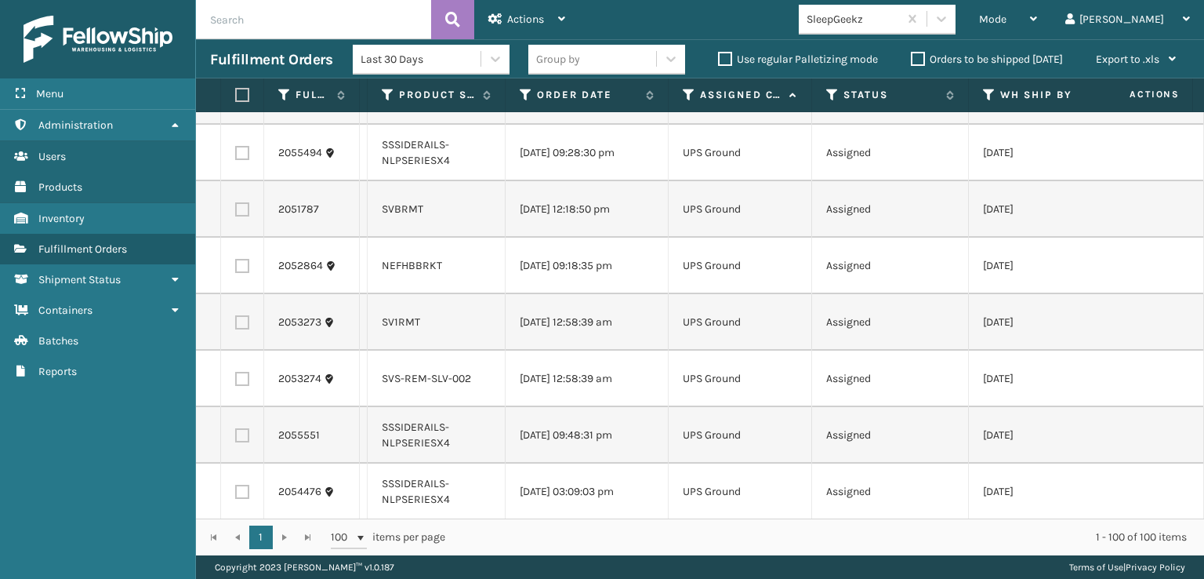
click at [240, 104] on label at bounding box center [242, 96] width 14 height 14
click at [236, 100] on input "checkbox" at bounding box center [235, 94] width 1 height 10
checkbox input "true"
click at [236, 160] on label at bounding box center [242, 153] width 14 height 14
click at [236, 156] on input "checkbox" at bounding box center [235, 151] width 1 height 10
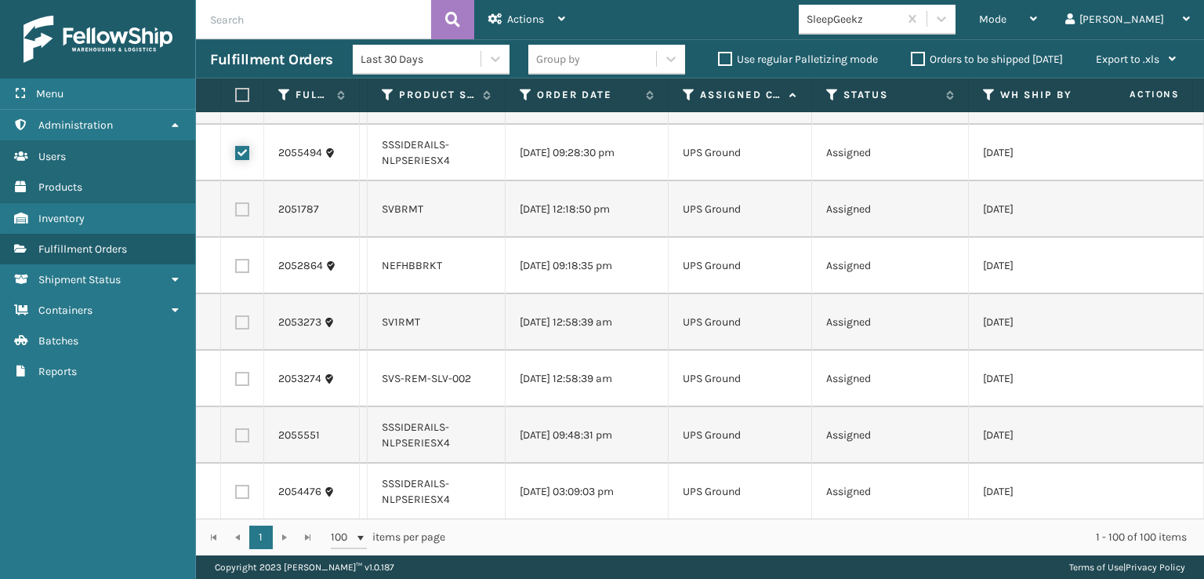
checkbox input "true"
click at [243, 216] on label at bounding box center [242, 209] width 14 height 14
click at [236, 212] on input "checkbox" at bounding box center [235, 207] width 1 height 10
checkbox input "true"
click at [245, 273] on label at bounding box center [242, 266] width 14 height 14
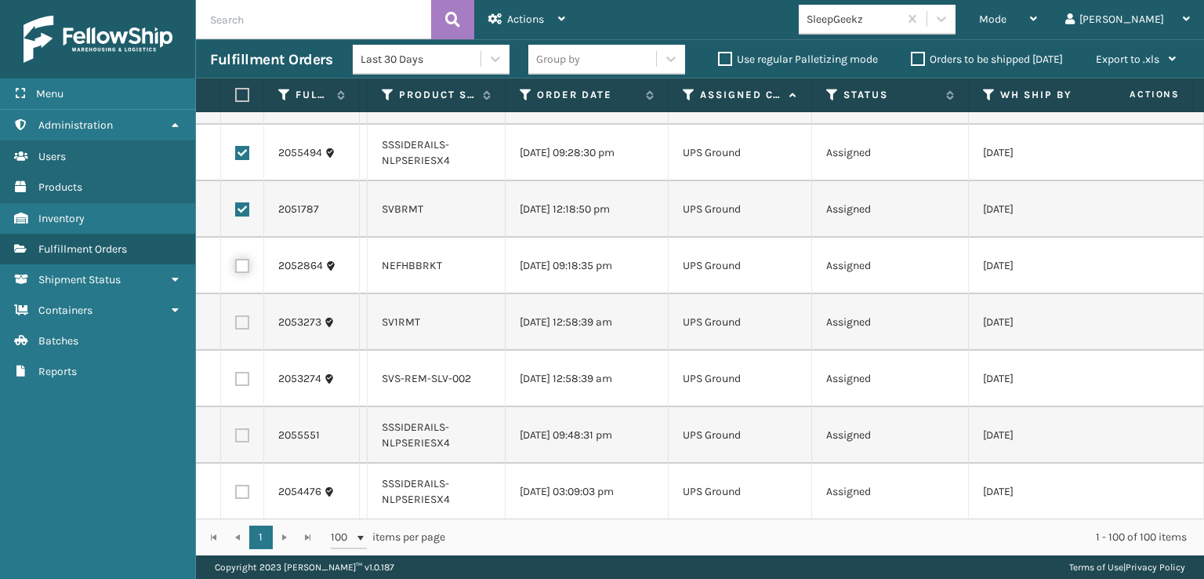
click at [236, 269] on input "checkbox" at bounding box center [235, 264] width 1 height 10
checkbox input "true"
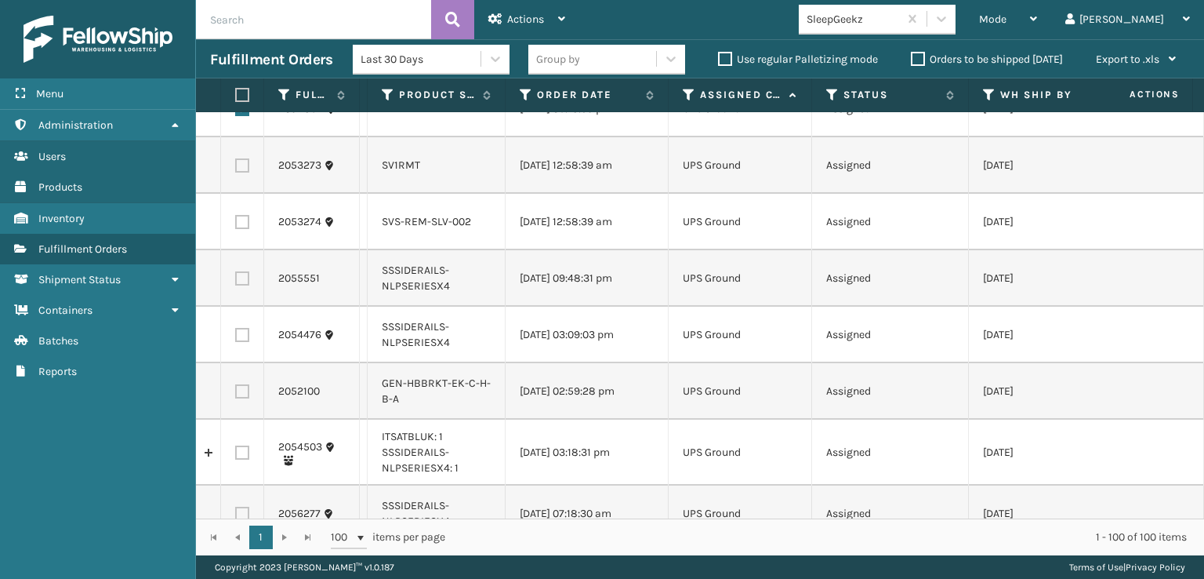
click at [240, 173] on label at bounding box center [242, 165] width 14 height 14
click at [236, 169] on input "checkbox" at bounding box center [235, 163] width 1 height 10
checkbox input "true"
click at [246, 229] on label at bounding box center [242, 222] width 14 height 14
click at [236, 225] on input "checkbox" at bounding box center [235, 220] width 1 height 10
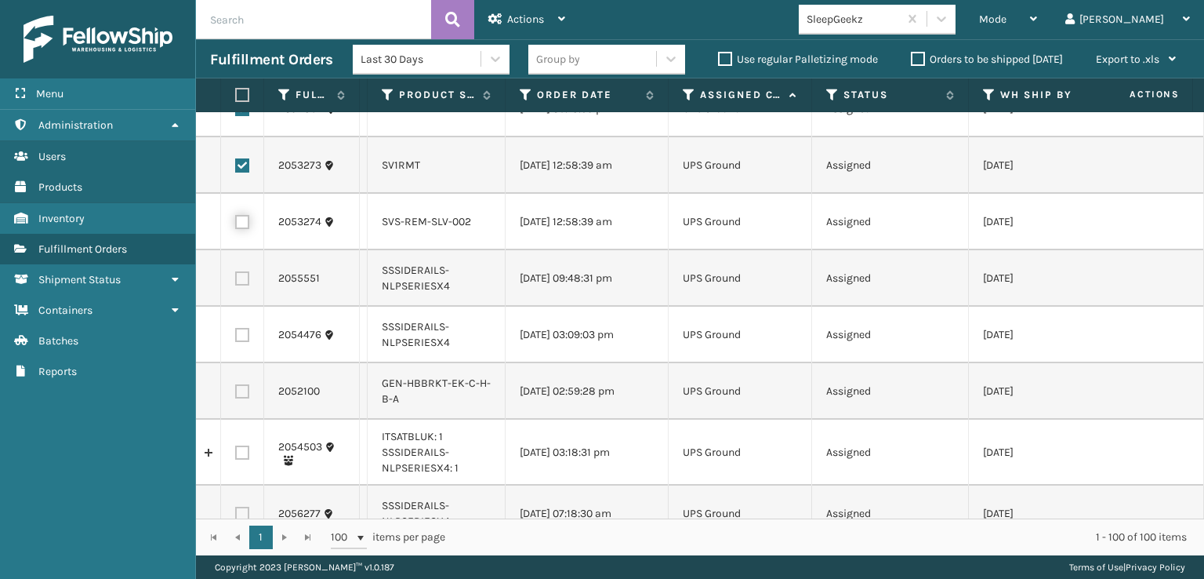
checkbox input "true"
click at [242, 285] on label at bounding box center [242, 278] width 14 height 14
click at [236, 281] on input "checkbox" at bounding box center [235, 276] width 1 height 10
checkbox input "true"
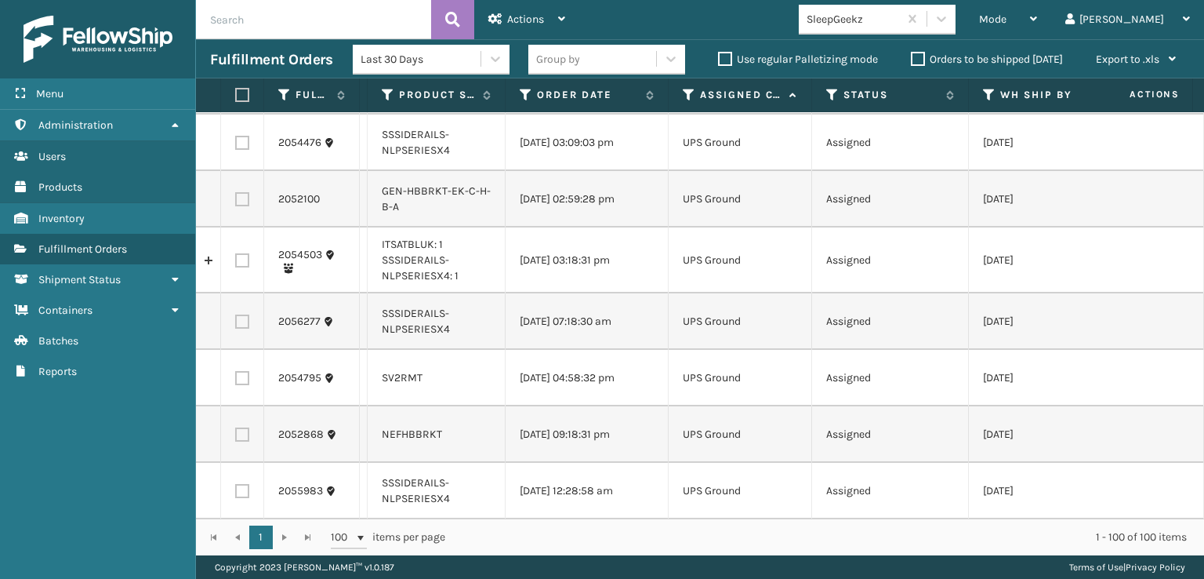
scroll to position [5724, 0]
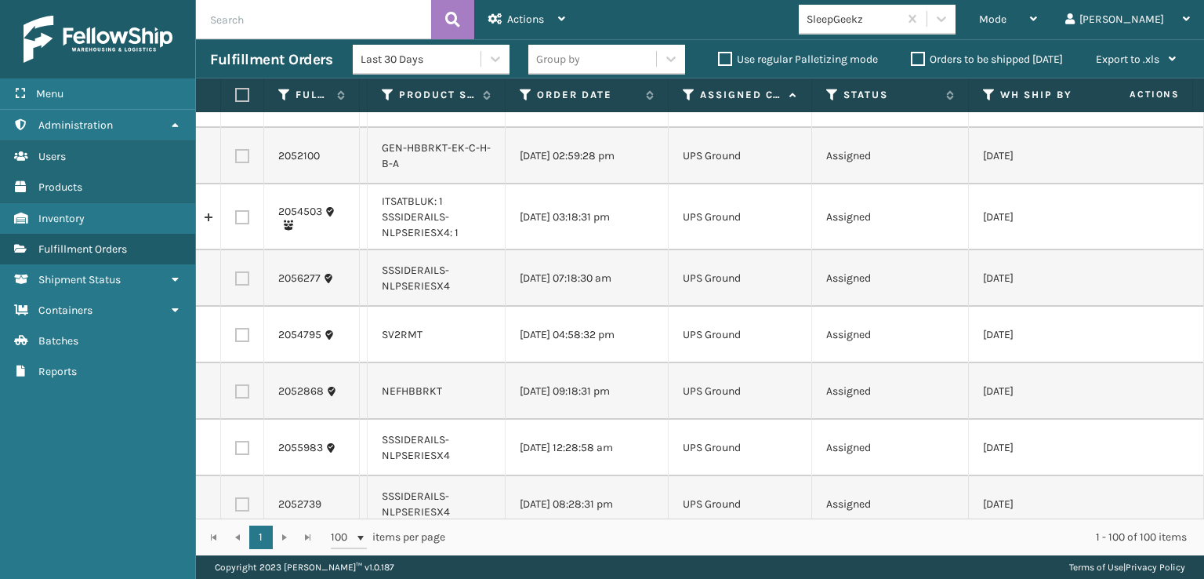
click at [247, 107] on label at bounding box center [242, 100] width 14 height 14
click at [236, 103] on input "checkbox" at bounding box center [235, 98] width 1 height 10
checkbox input "true"
click at [238, 163] on label at bounding box center [242, 156] width 14 height 14
click at [236, 159] on input "checkbox" at bounding box center [235, 154] width 1 height 10
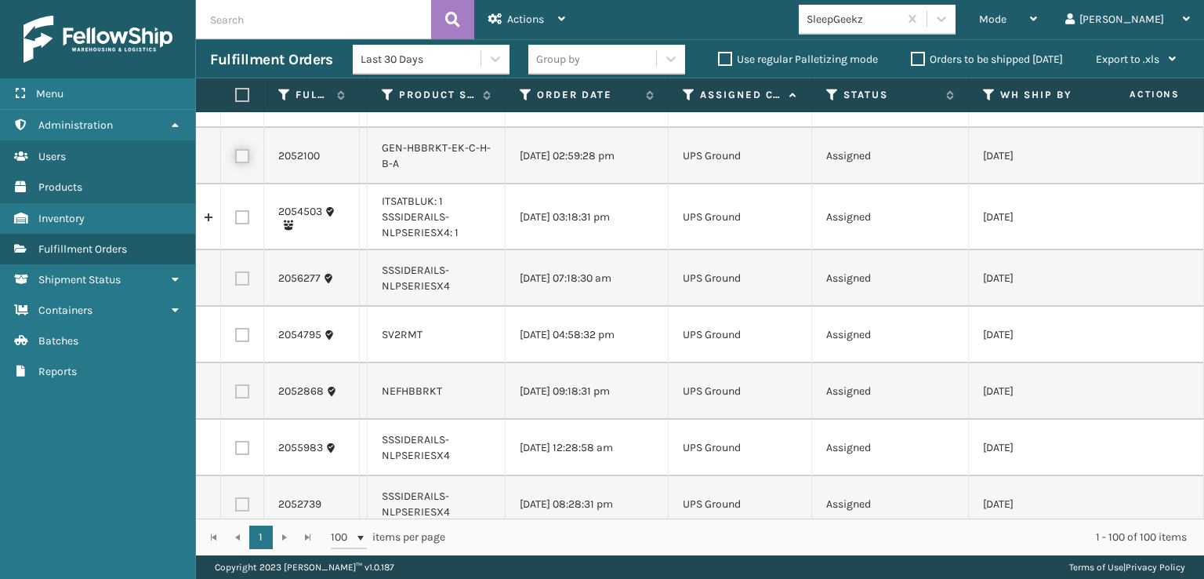
checkbox input "true"
click at [240, 224] on label at bounding box center [242, 217] width 14 height 14
click at [236, 220] on input "checkbox" at bounding box center [235, 215] width 1 height 10
checkbox input "true"
click at [244, 285] on label at bounding box center [242, 278] width 14 height 14
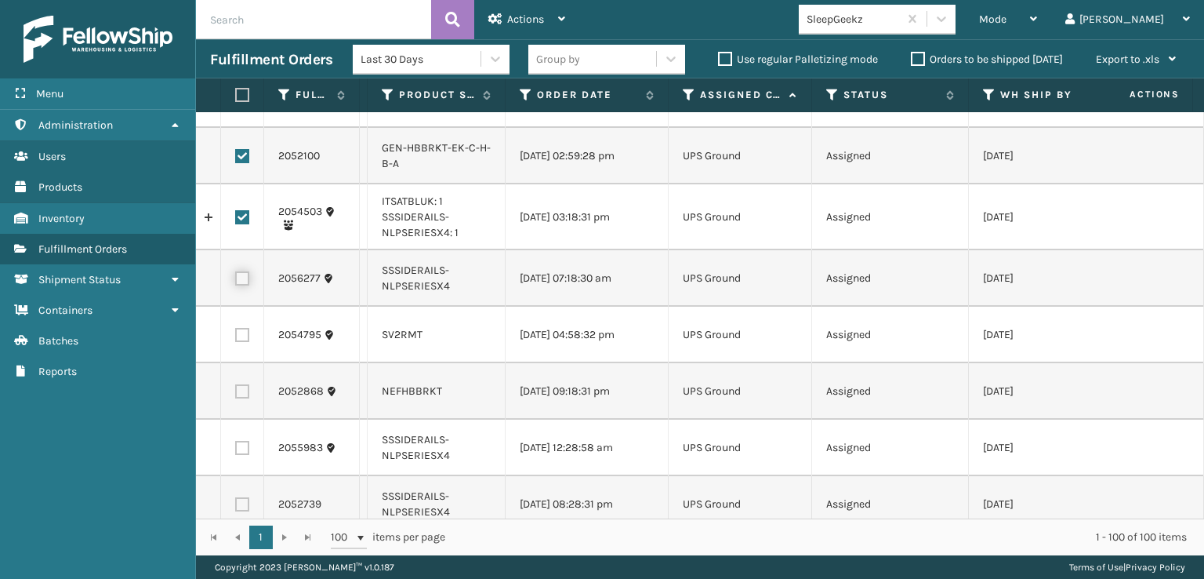
click at [236, 281] on input "checkbox" at bounding box center [235, 276] width 1 height 10
checkbox input "true"
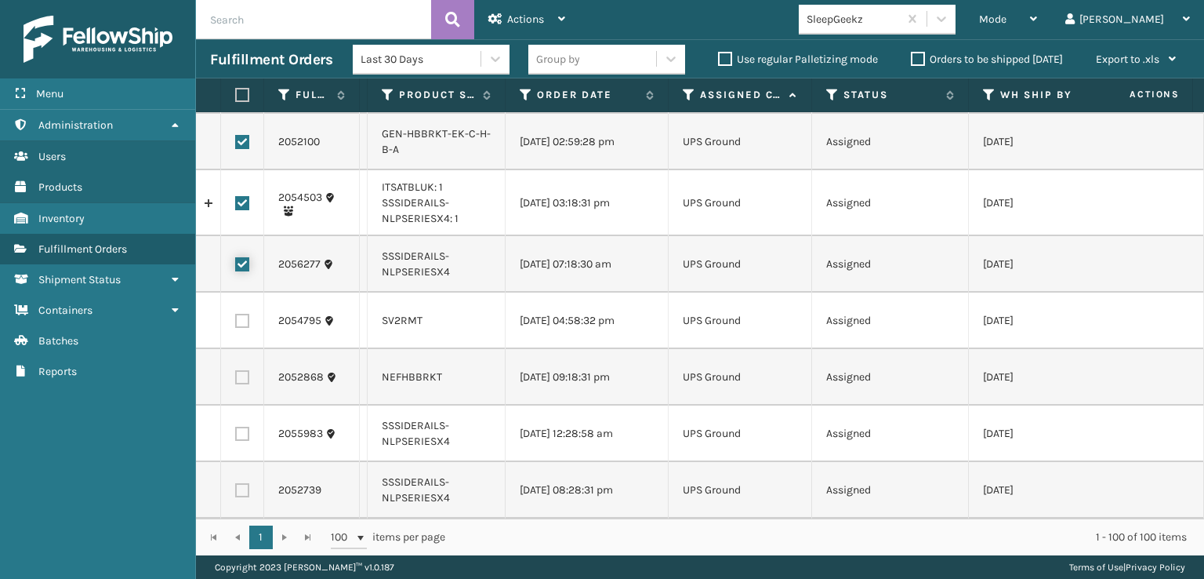
scroll to position [5881, 0]
click at [239, 328] on label at bounding box center [242, 321] width 14 height 14
click at [236, 324] on input "checkbox" at bounding box center [235, 319] width 1 height 10
checkbox input "true"
click at [242, 384] on label at bounding box center [242, 377] width 14 height 14
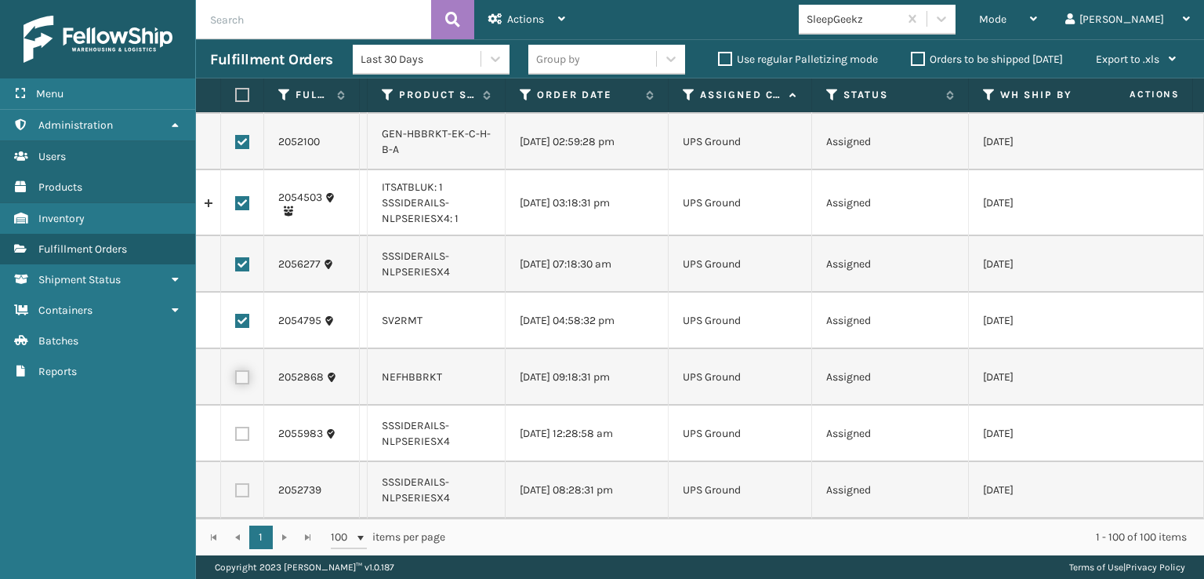
click at [236, 380] on input "checkbox" at bounding box center [235, 375] width 1 height 10
checkbox input "true"
click at [246, 441] on label at bounding box center [242, 434] width 14 height 14
click at [236, 437] on input "checkbox" at bounding box center [235, 432] width 1 height 10
checkbox input "true"
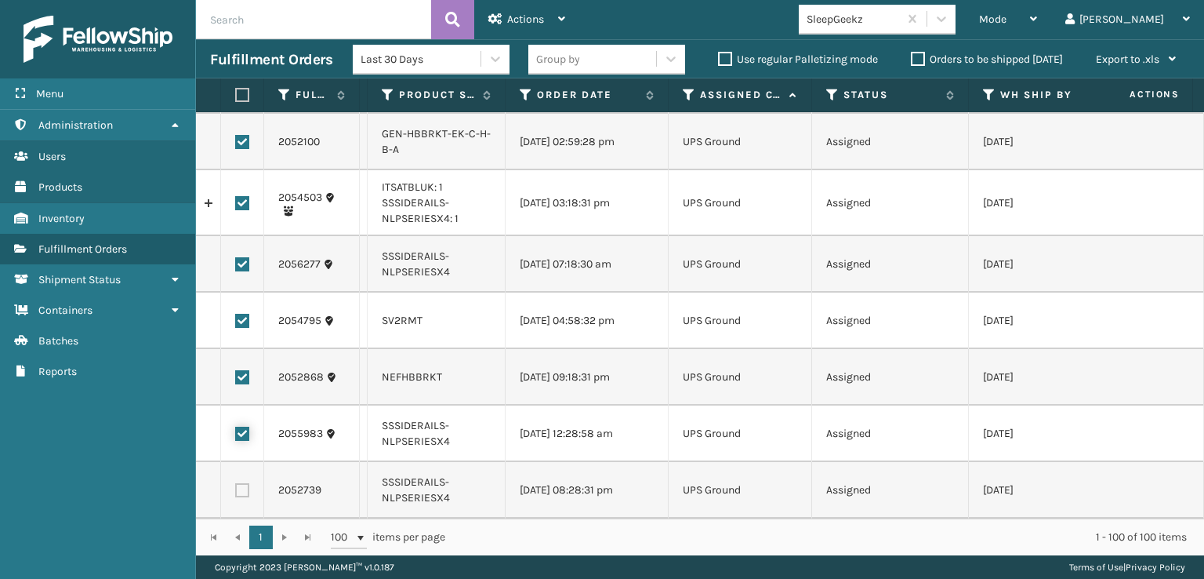
scroll to position [5918, 0]
click at [244, 483] on label at bounding box center [242, 490] width 14 height 14
click at [236, 483] on input "checkbox" at bounding box center [235, 488] width 1 height 10
checkbox input "true"
click at [533, 17] on span "Actions" at bounding box center [525, 19] width 37 height 13
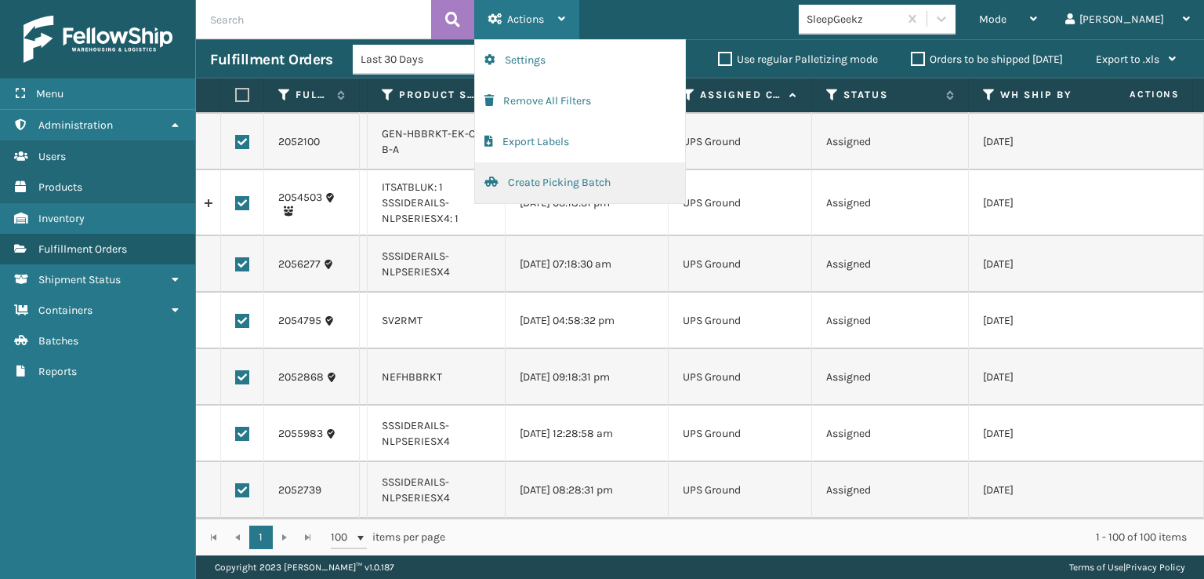
click at [540, 187] on button "Create Picking Batch" at bounding box center [580, 182] width 210 height 41
